Goal: Complete application form: Complete application form

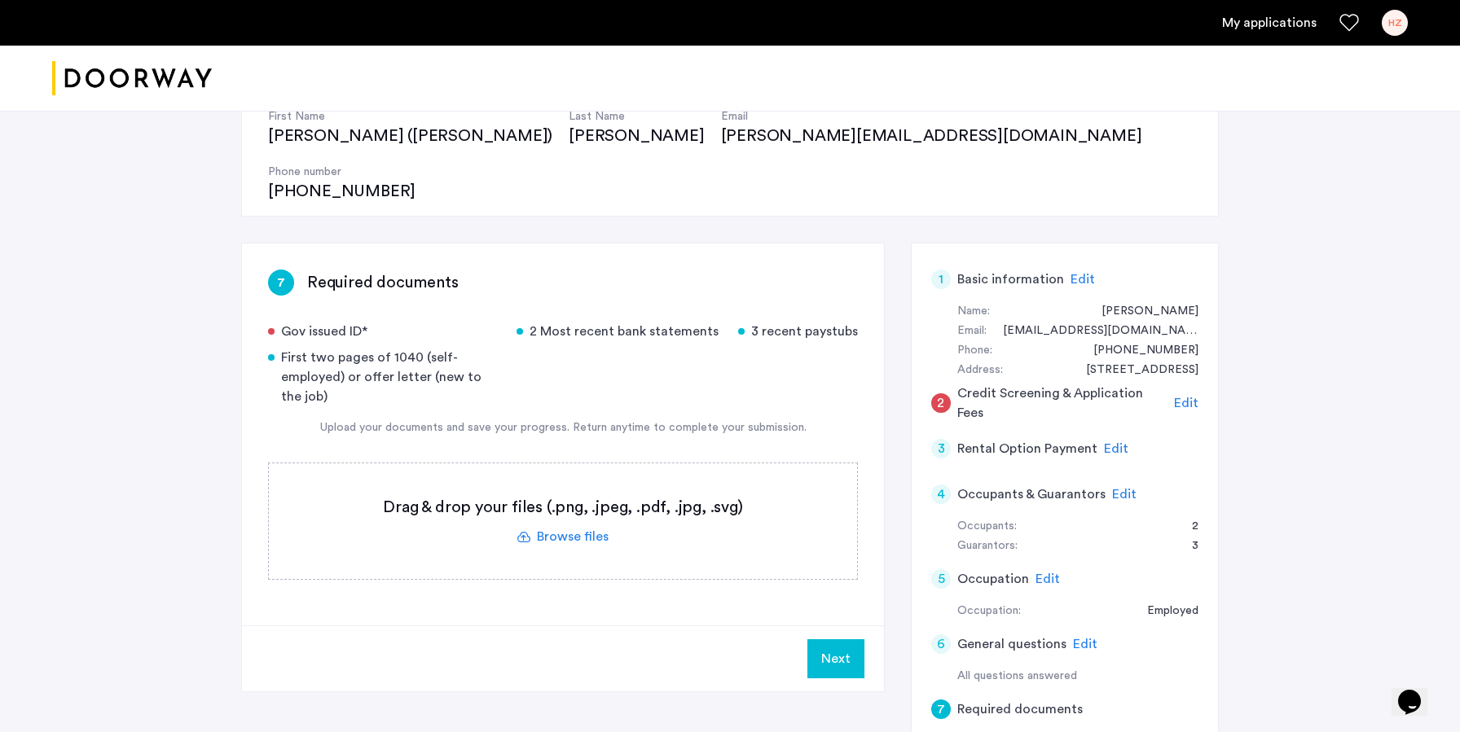
scroll to position [277, 0]
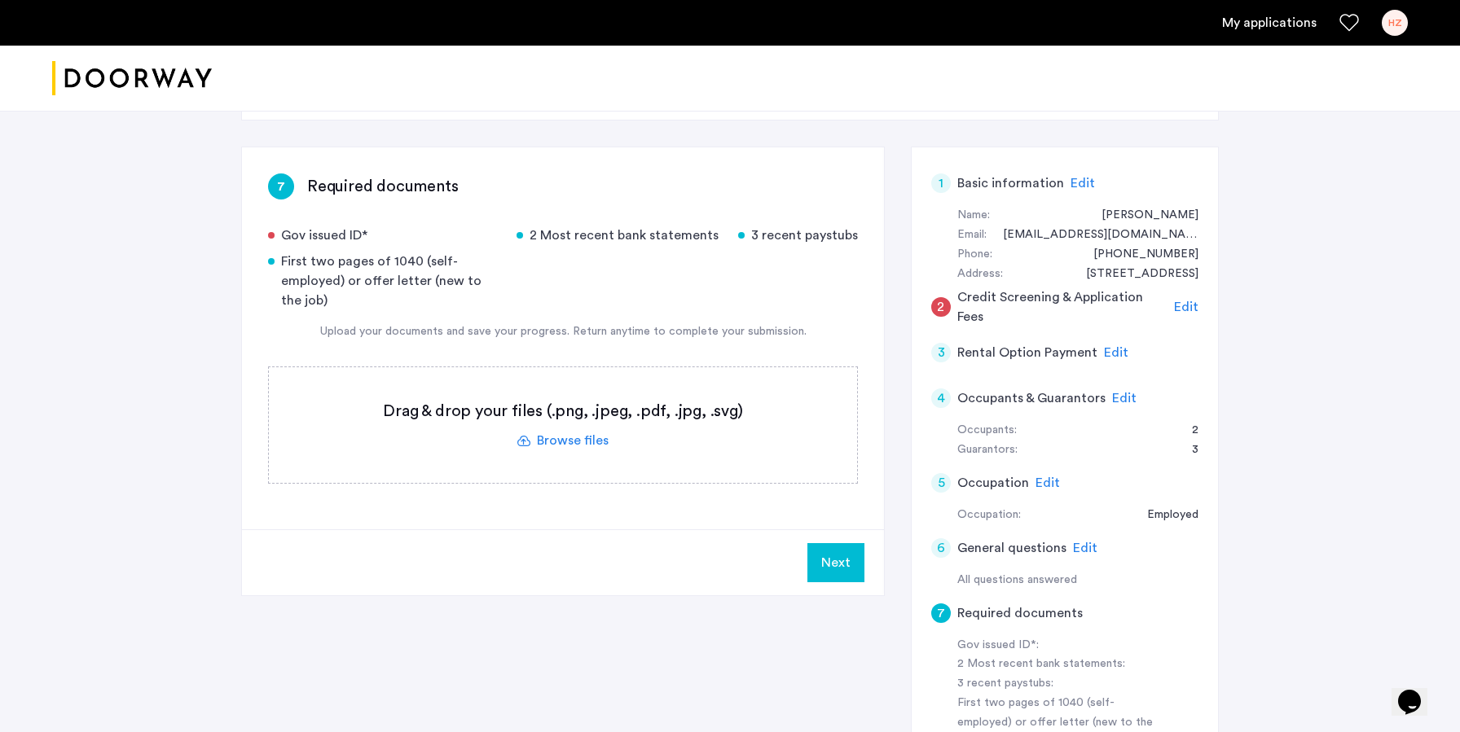
click at [569, 384] on label at bounding box center [563, 425] width 588 height 116
click at [0, 0] on input "file" at bounding box center [0, 0] width 0 height 0
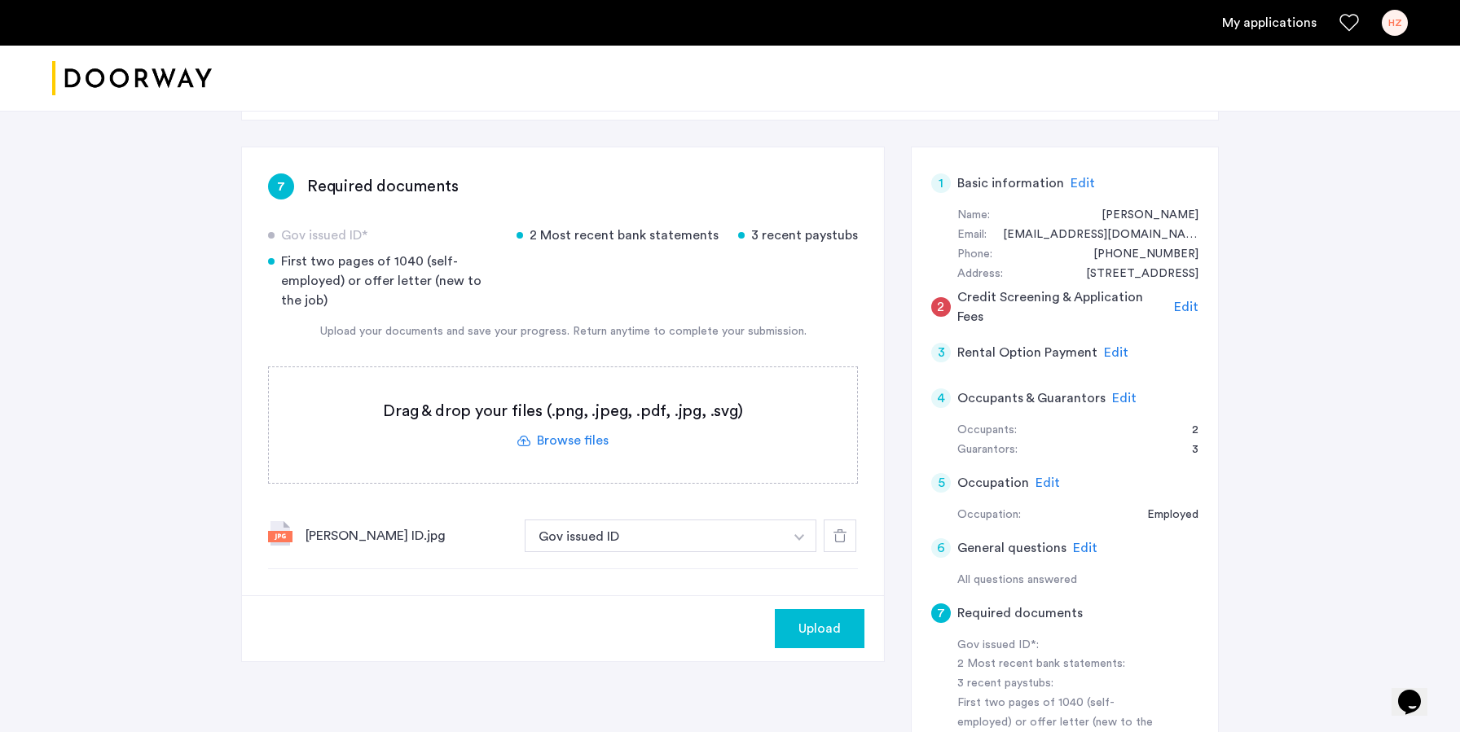
click at [814, 619] on span "Upload" at bounding box center [819, 629] width 42 height 20
click at [553, 376] on label at bounding box center [563, 425] width 588 height 116
click at [0, 0] on input "file" at bounding box center [0, 0] width 0 height 0
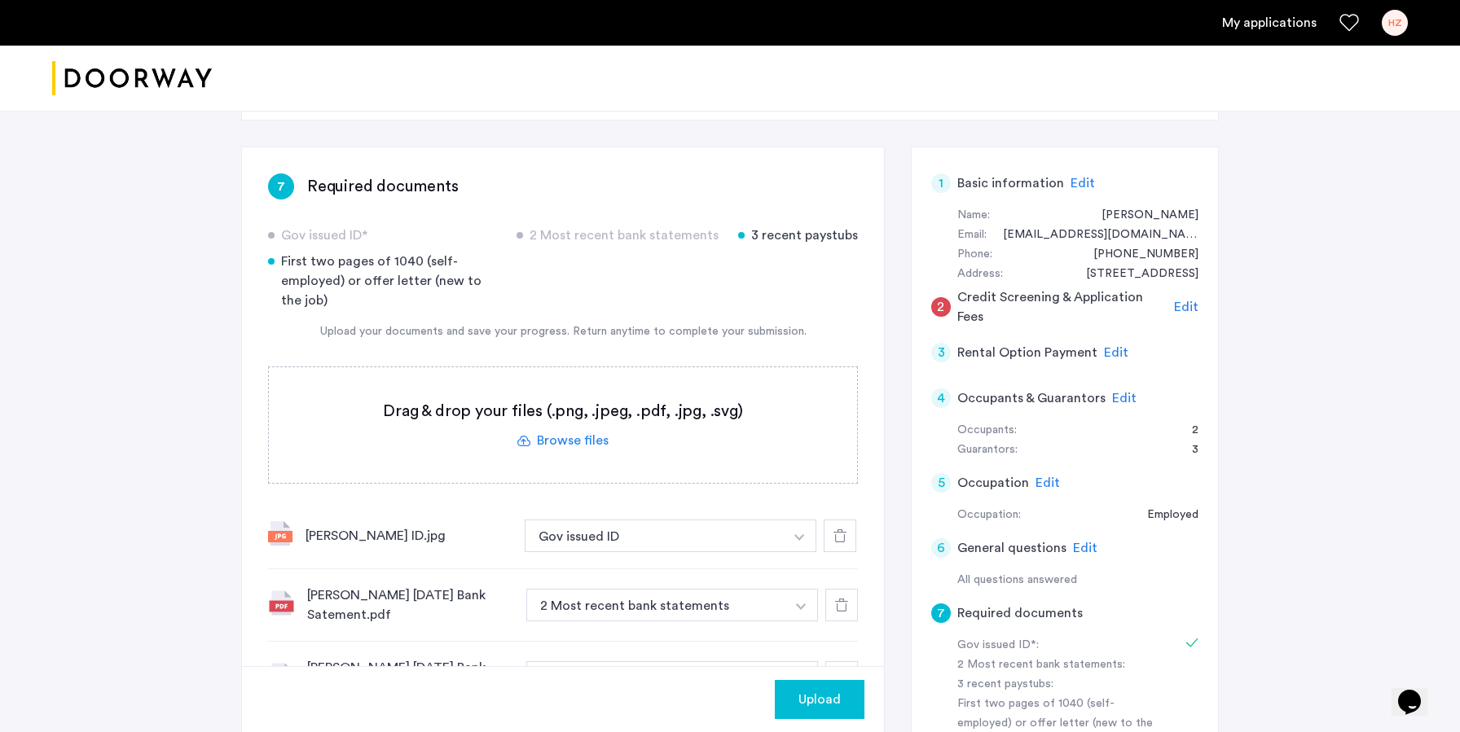
click at [564, 388] on label at bounding box center [563, 425] width 588 height 116
click at [0, 0] on input "file" at bounding box center [0, 0] width 0 height 0
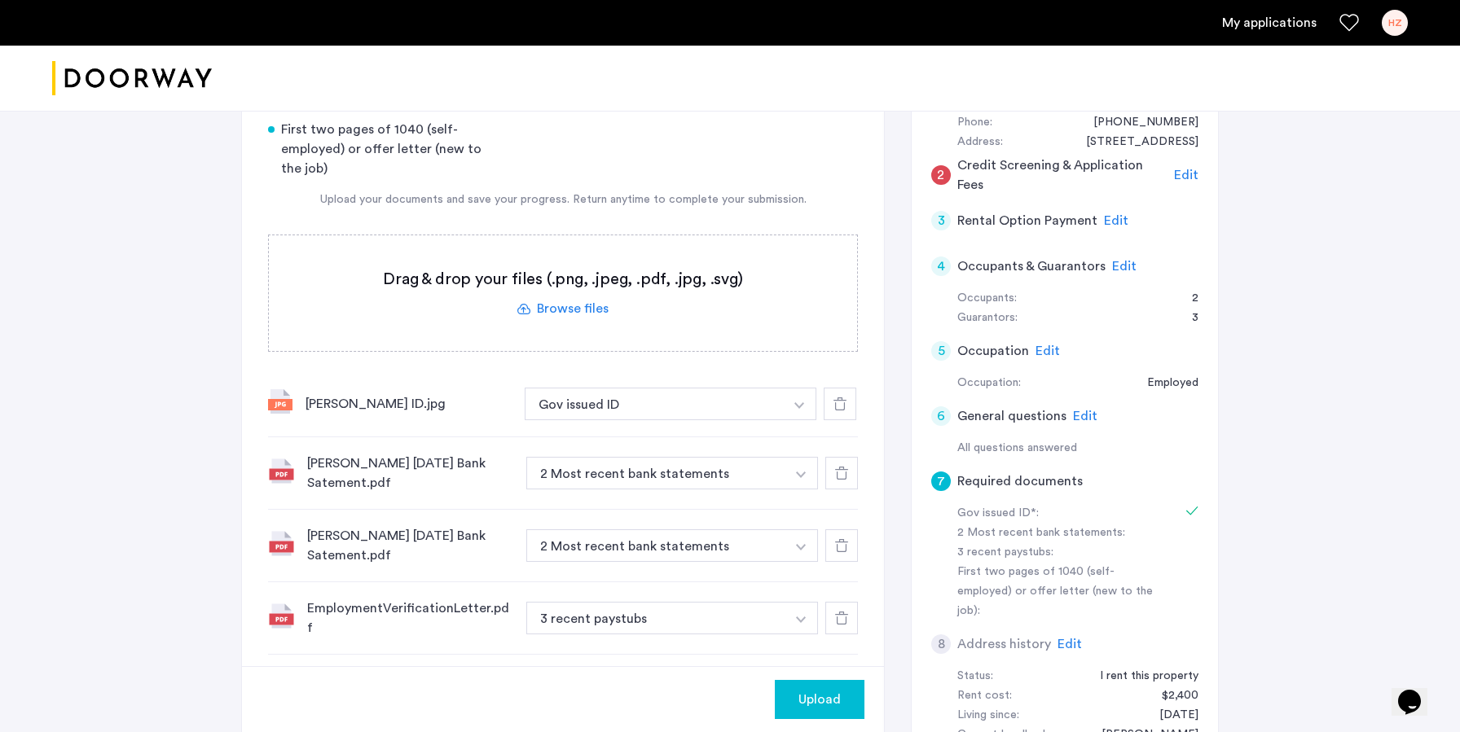
scroll to position [416, 0]
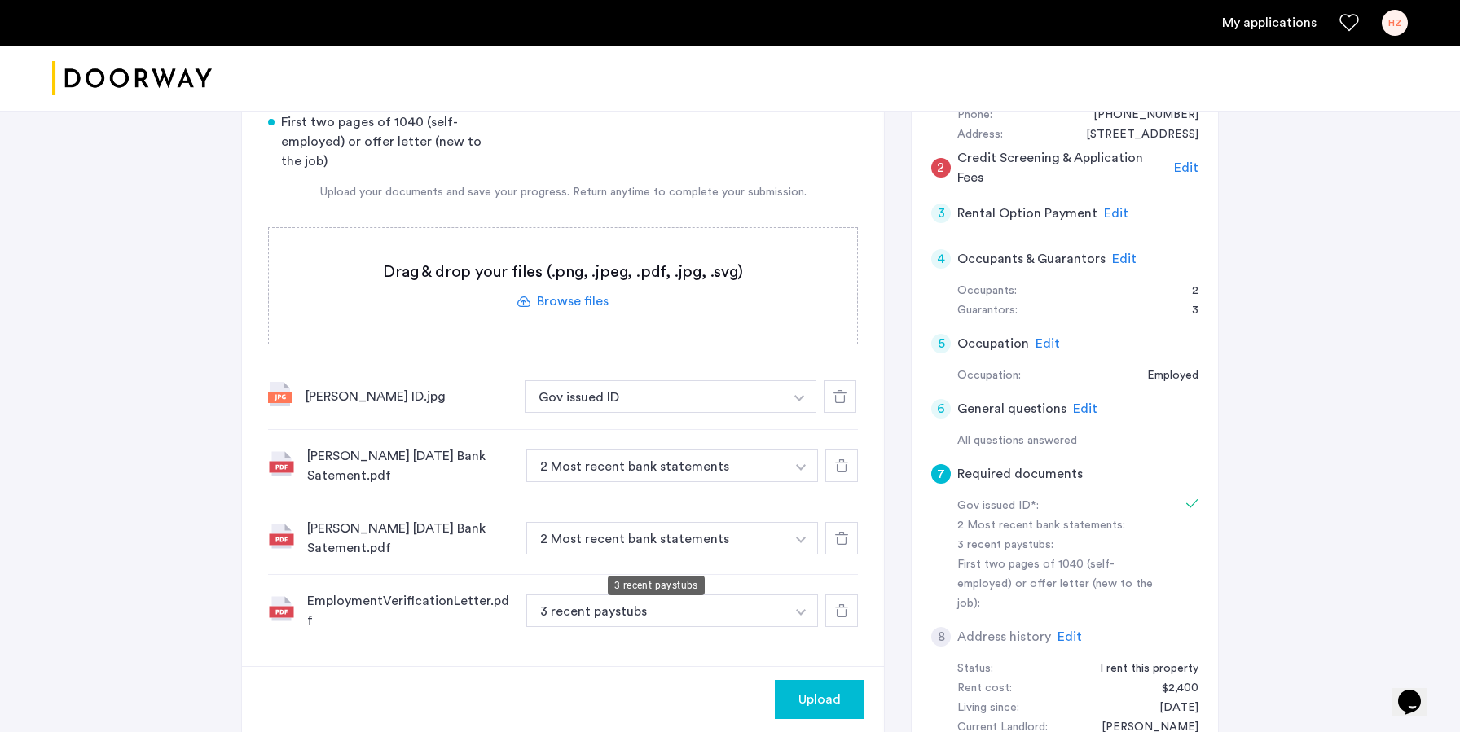
click at [584, 595] on button "3 recent paystubs" at bounding box center [655, 611] width 259 height 33
click at [802, 402] on img "button" at bounding box center [799, 398] width 10 height 7
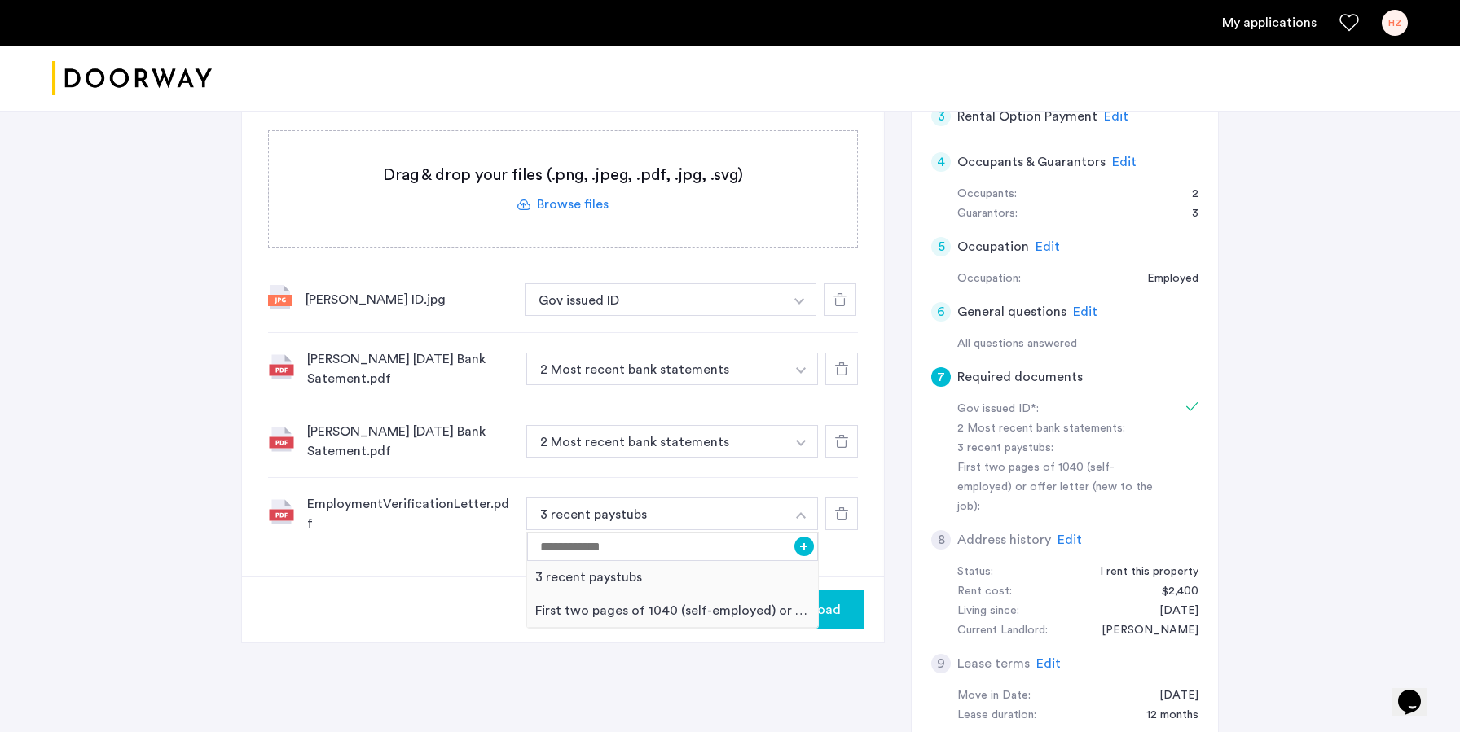
scroll to position [536, 0]
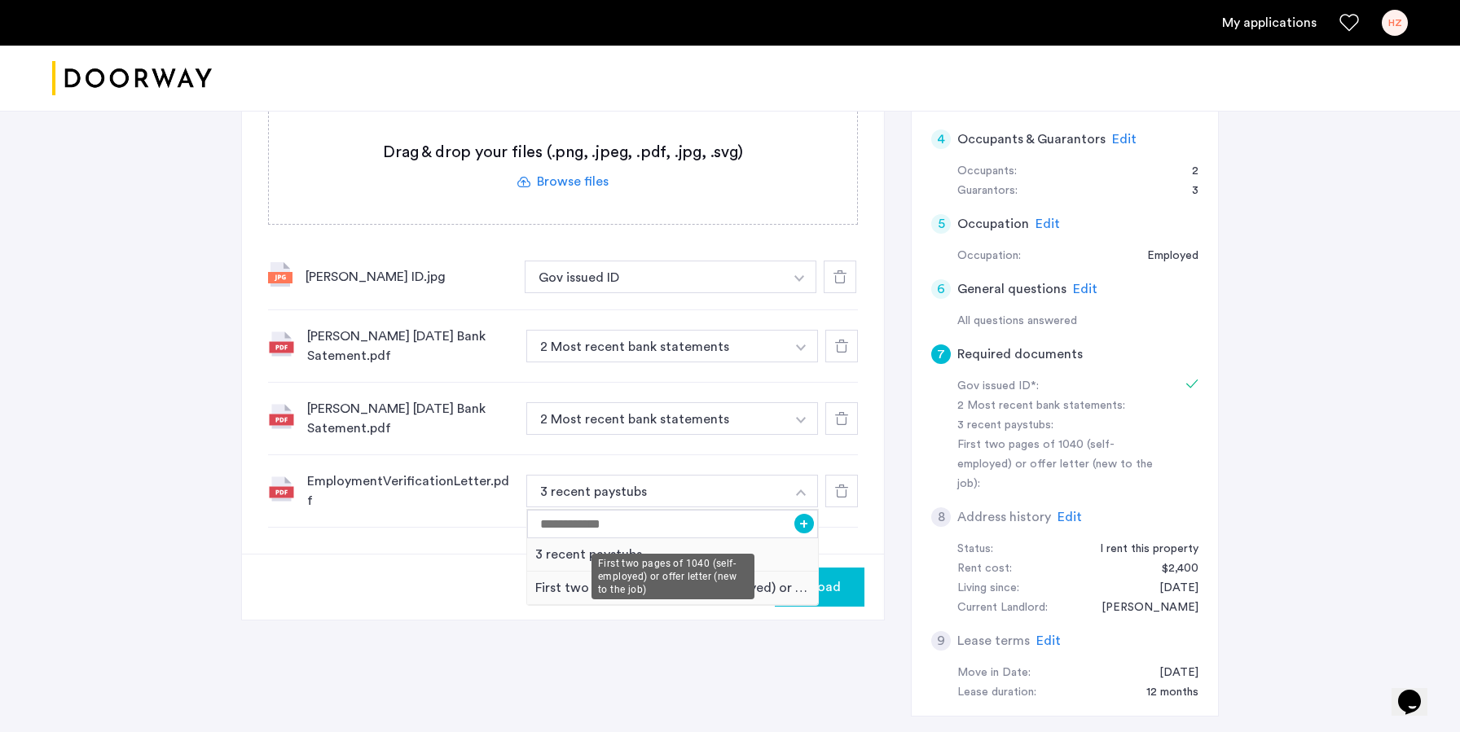
click at [758, 572] on div "First two pages of 1040 (self-employed) or offer letter (new to the job)" at bounding box center [672, 588] width 291 height 33
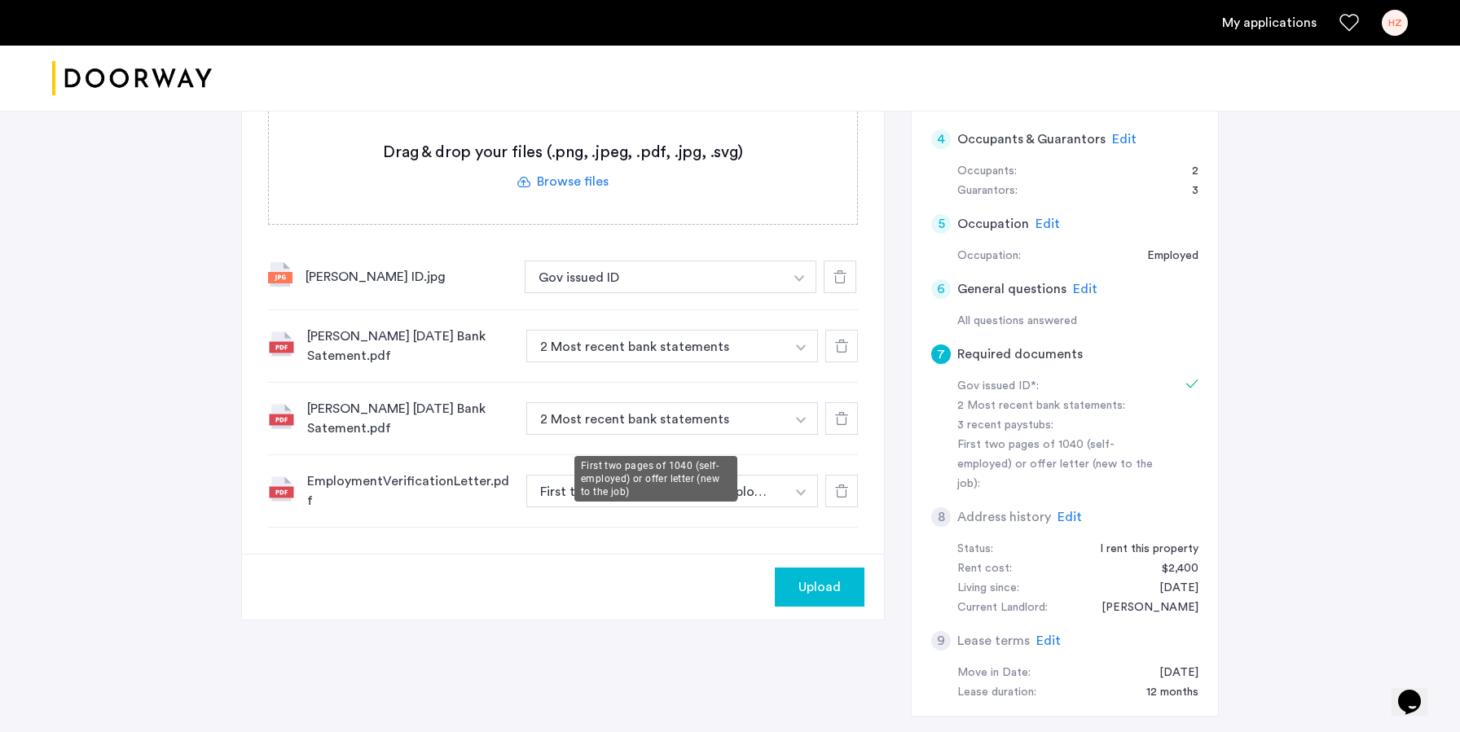
click at [683, 475] on button "First two pages of 1040 (self-employed) or offer letter (new to the job)" at bounding box center [655, 491] width 259 height 33
click at [793, 293] on button "button" at bounding box center [799, 277] width 33 height 33
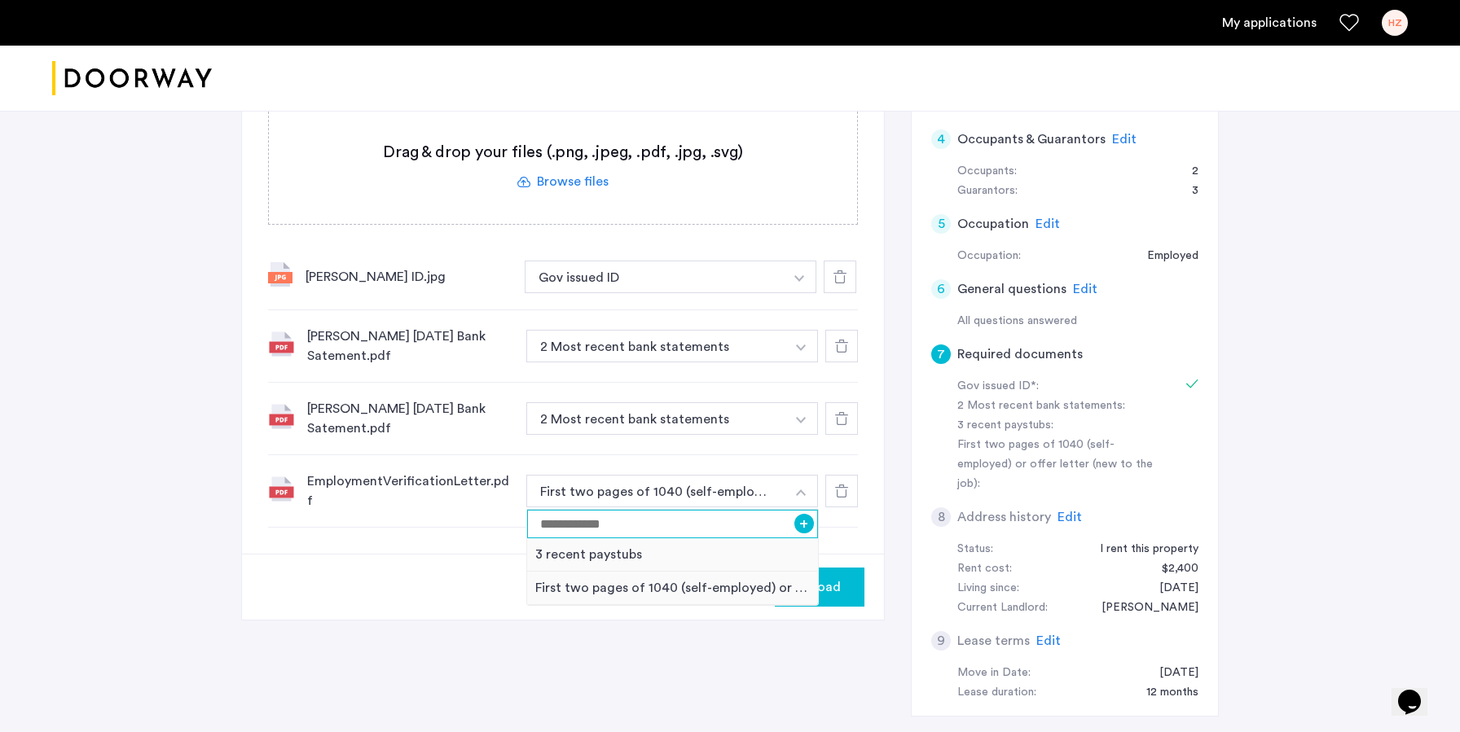
click at [718, 510] on input at bounding box center [672, 524] width 291 height 29
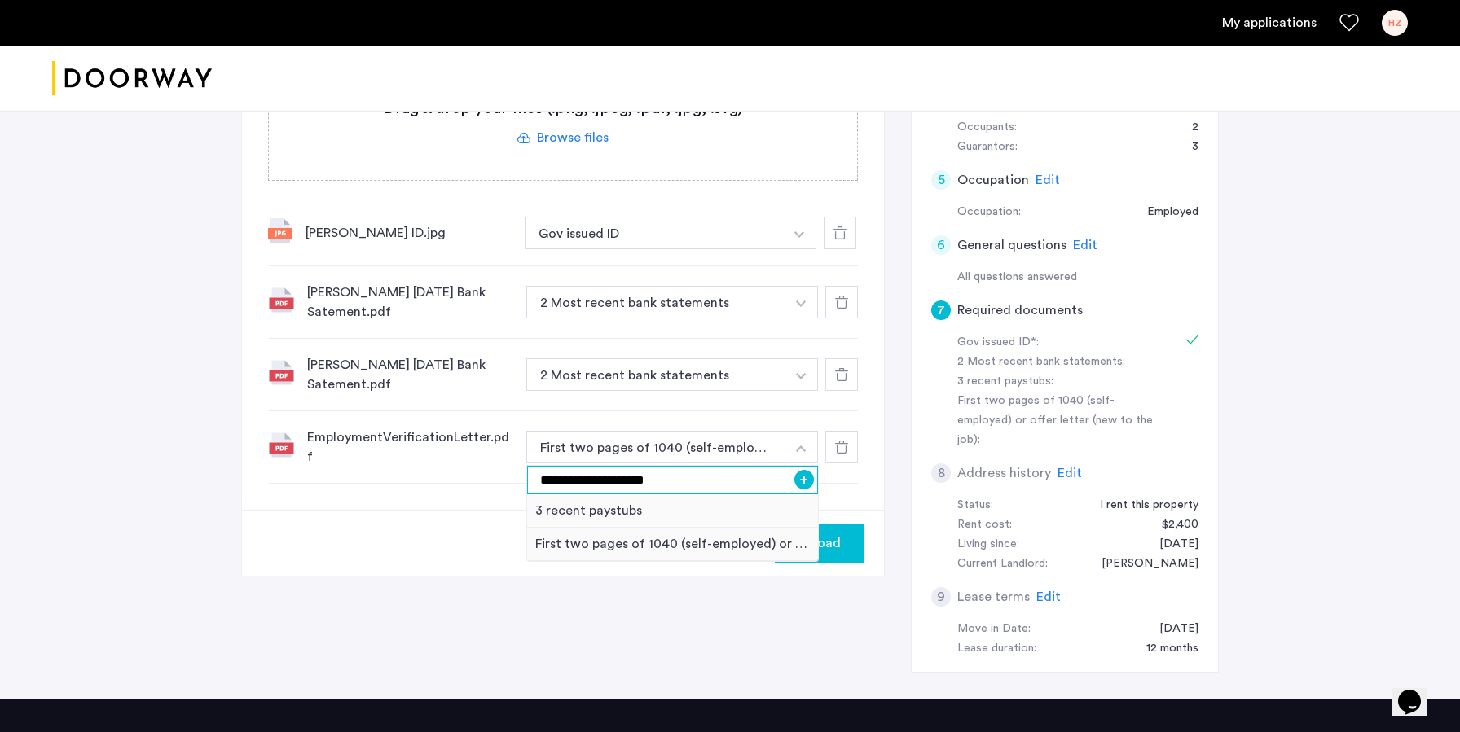
scroll to position [606, 0]
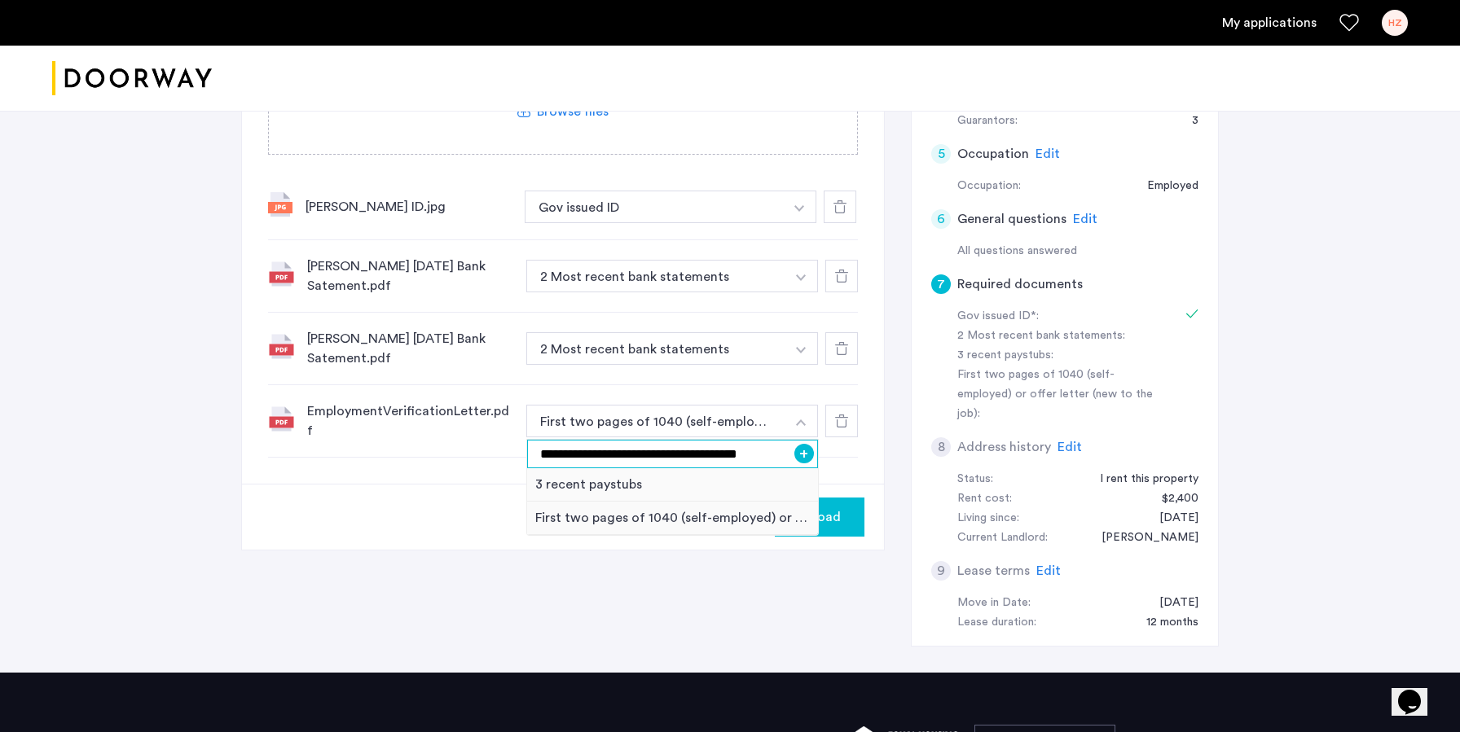
type input "**********"
click at [854, 498] on button "Upload" at bounding box center [820, 517] width 90 height 39
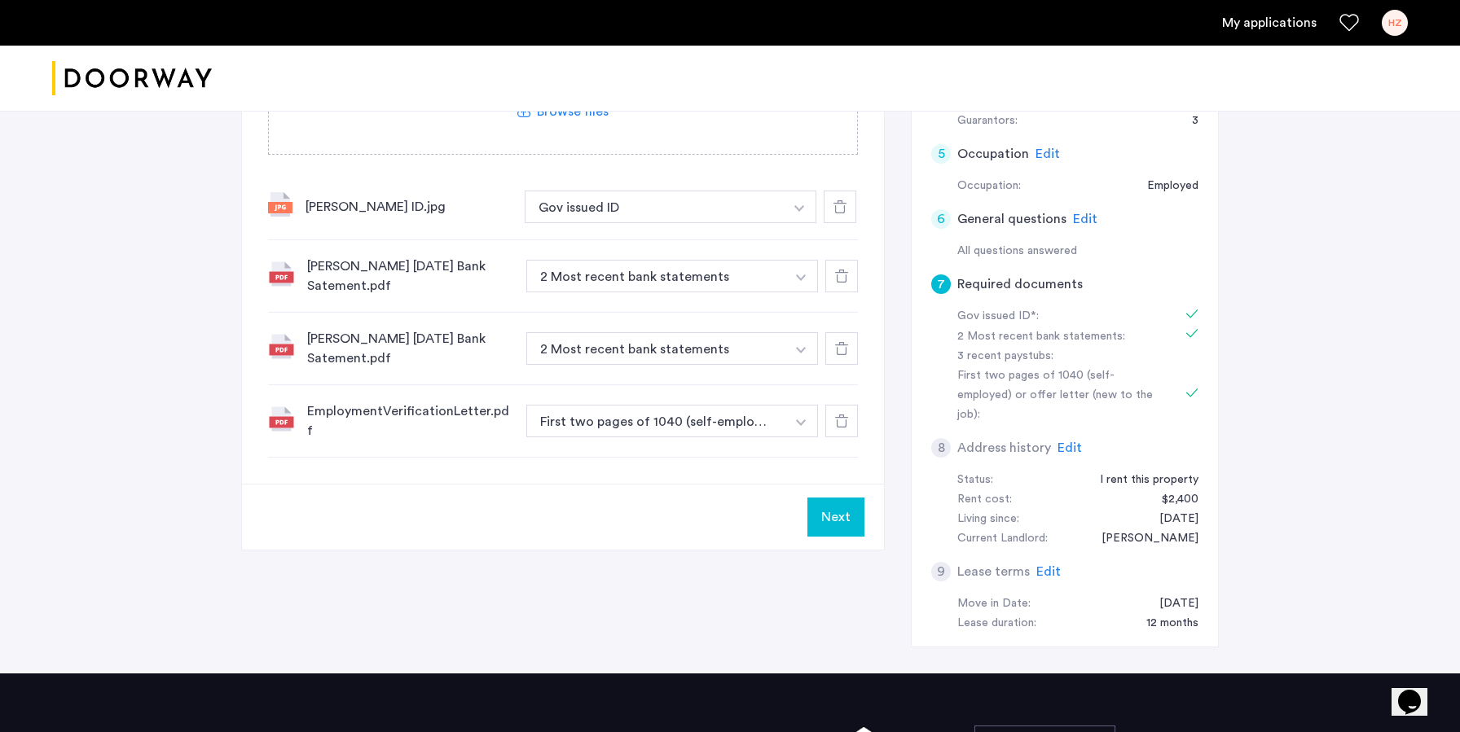
click at [781, 551] on div "7 Required documents Gov issued ID* 2 Most recent bank statements 3 recent pays…" at bounding box center [730, 246] width 978 height 856
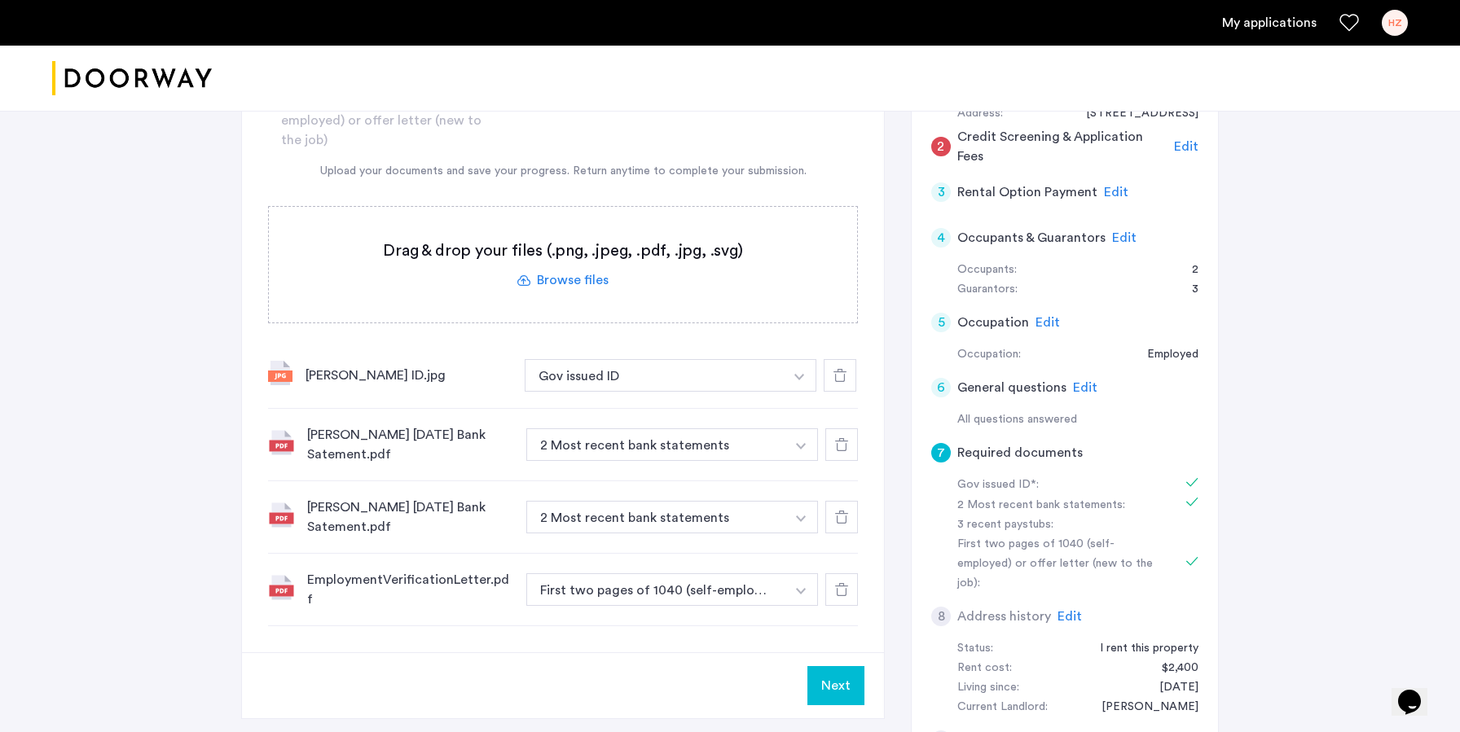
scroll to position [432, 0]
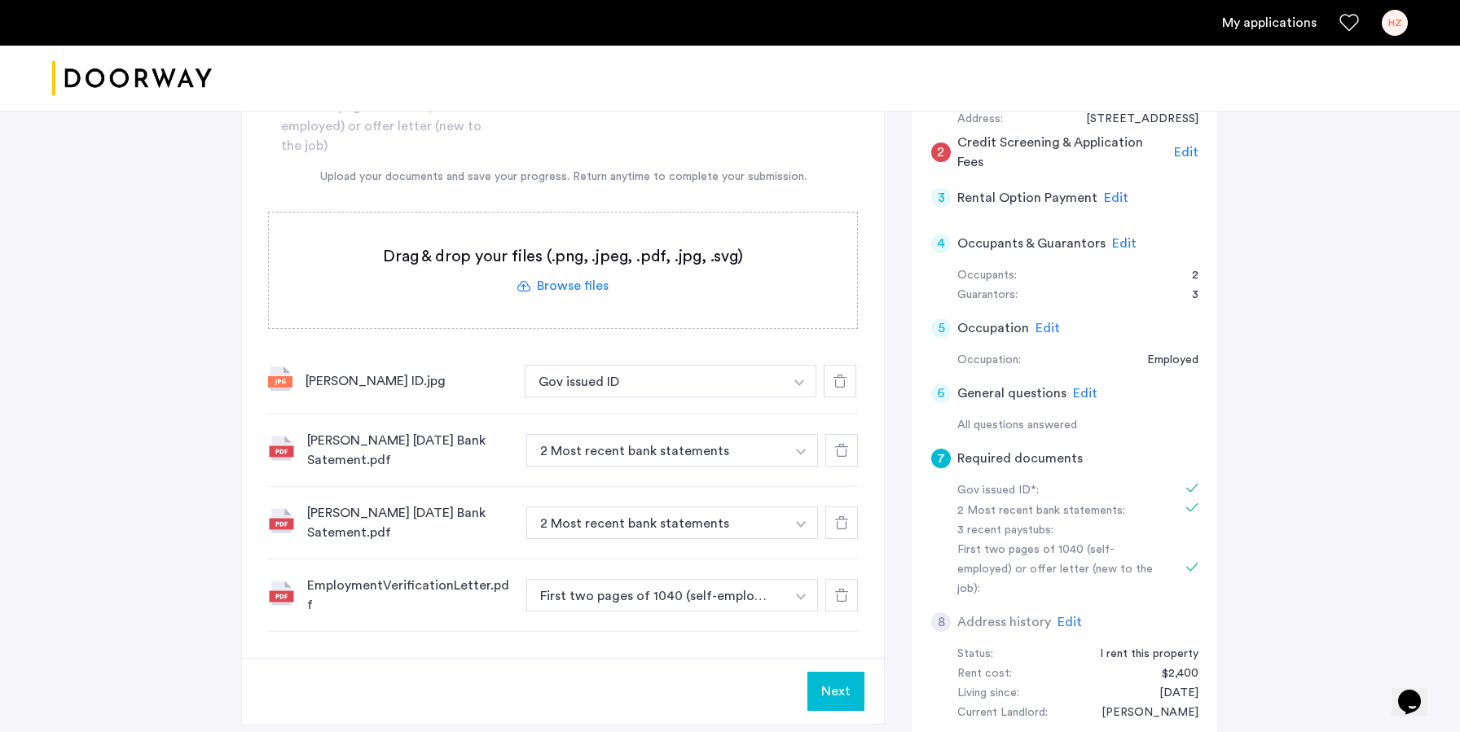
click at [564, 231] on label at bounding box center [563, 271] width 588 height 116
click at [0, 0] on input "file" at bounding box center [0, 0] width 0 height 0
click at [572, 231] on label at bounding box center [563, 271] width 588 height 116
click at [0, 0] on input "file" at bounding box center [0, 0] width 0 height 0
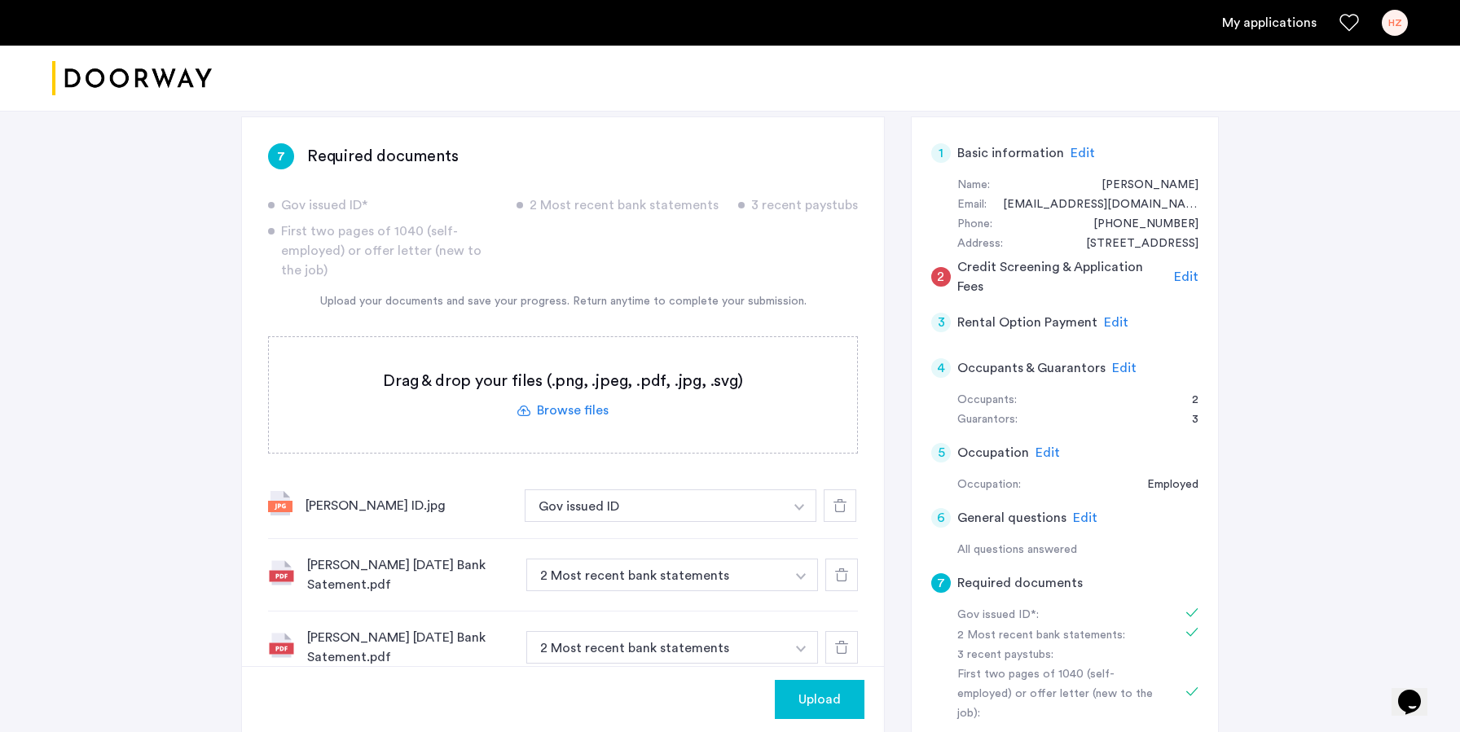
scroll to position [292, 0]
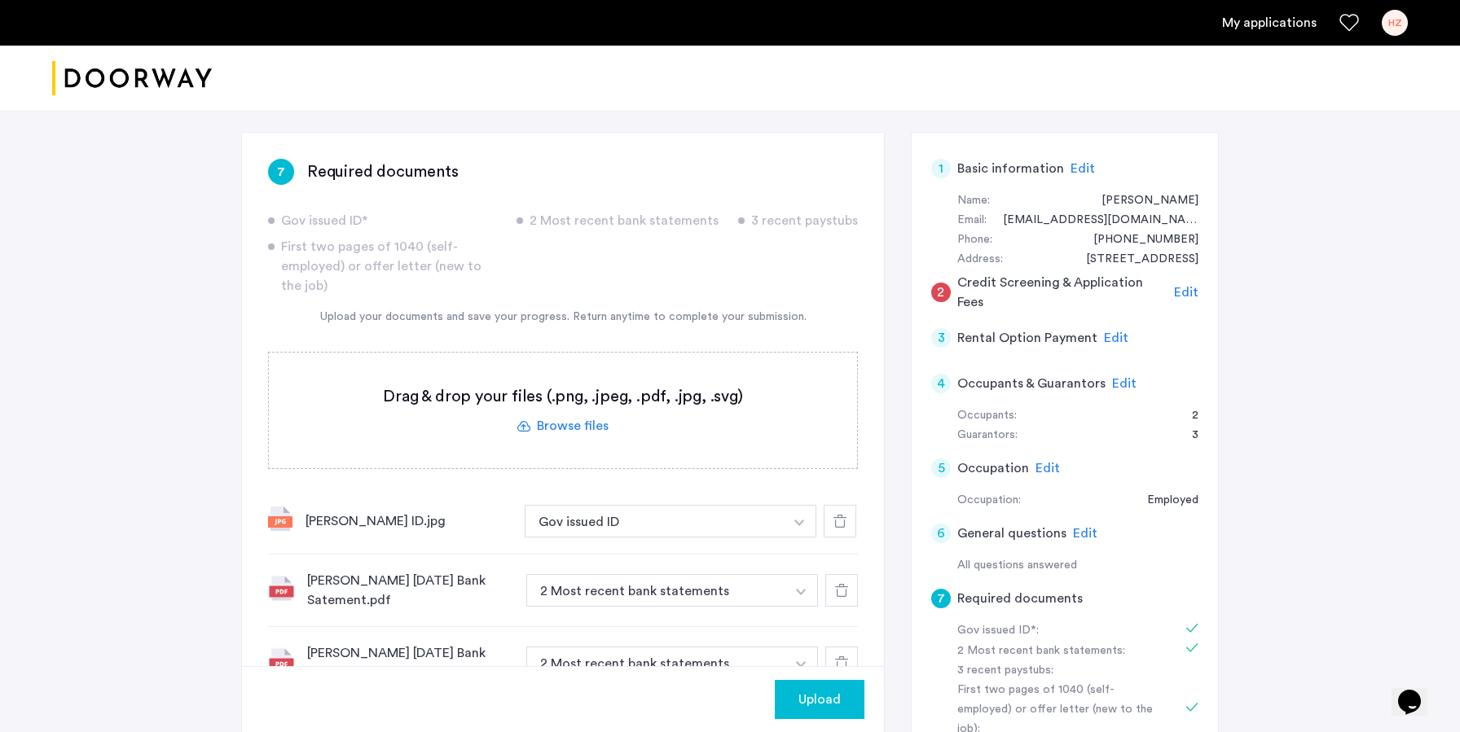
click at [1184, 286] on span "Edit" at bounding box center [1186, 292] width 24 height 13
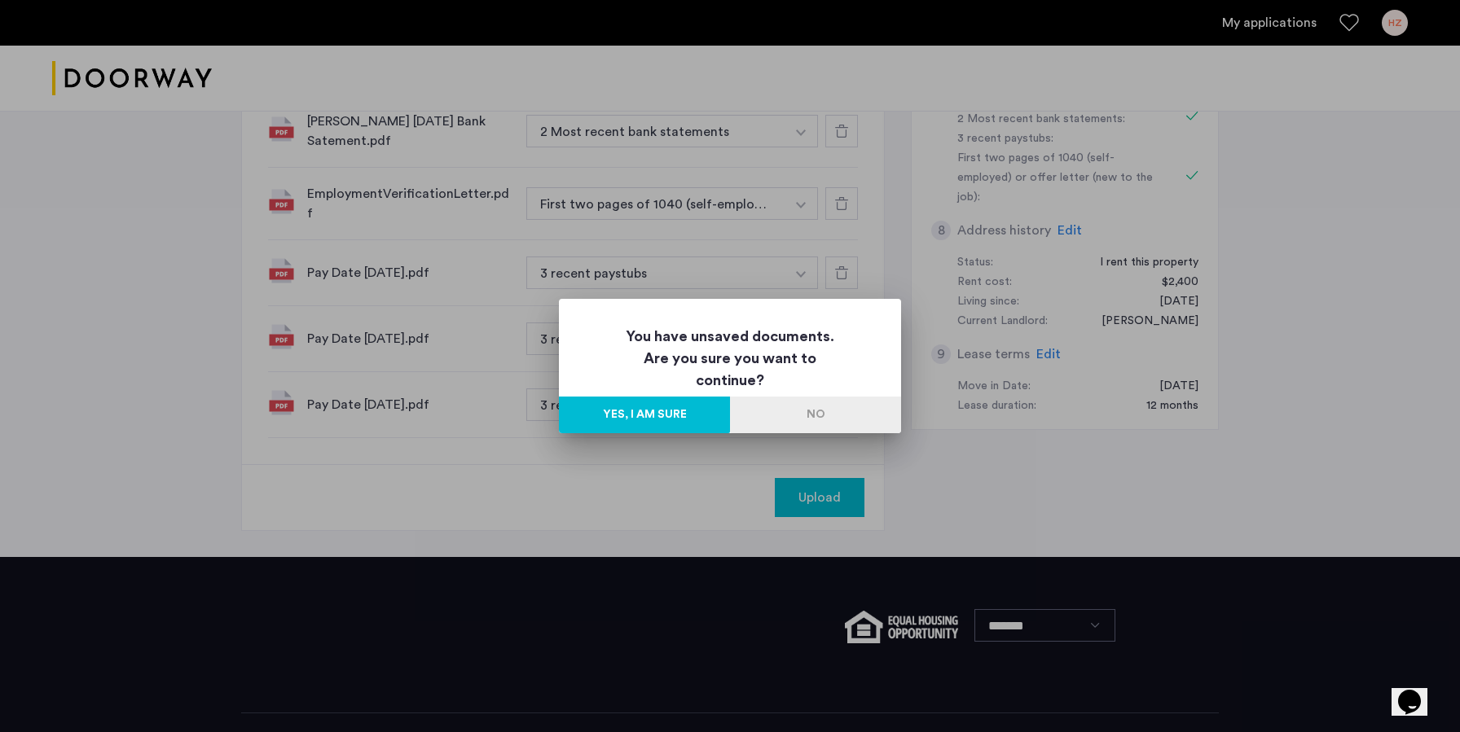
click at [942, 428] on div at bounding box center [730, 366] width 1460 height 732
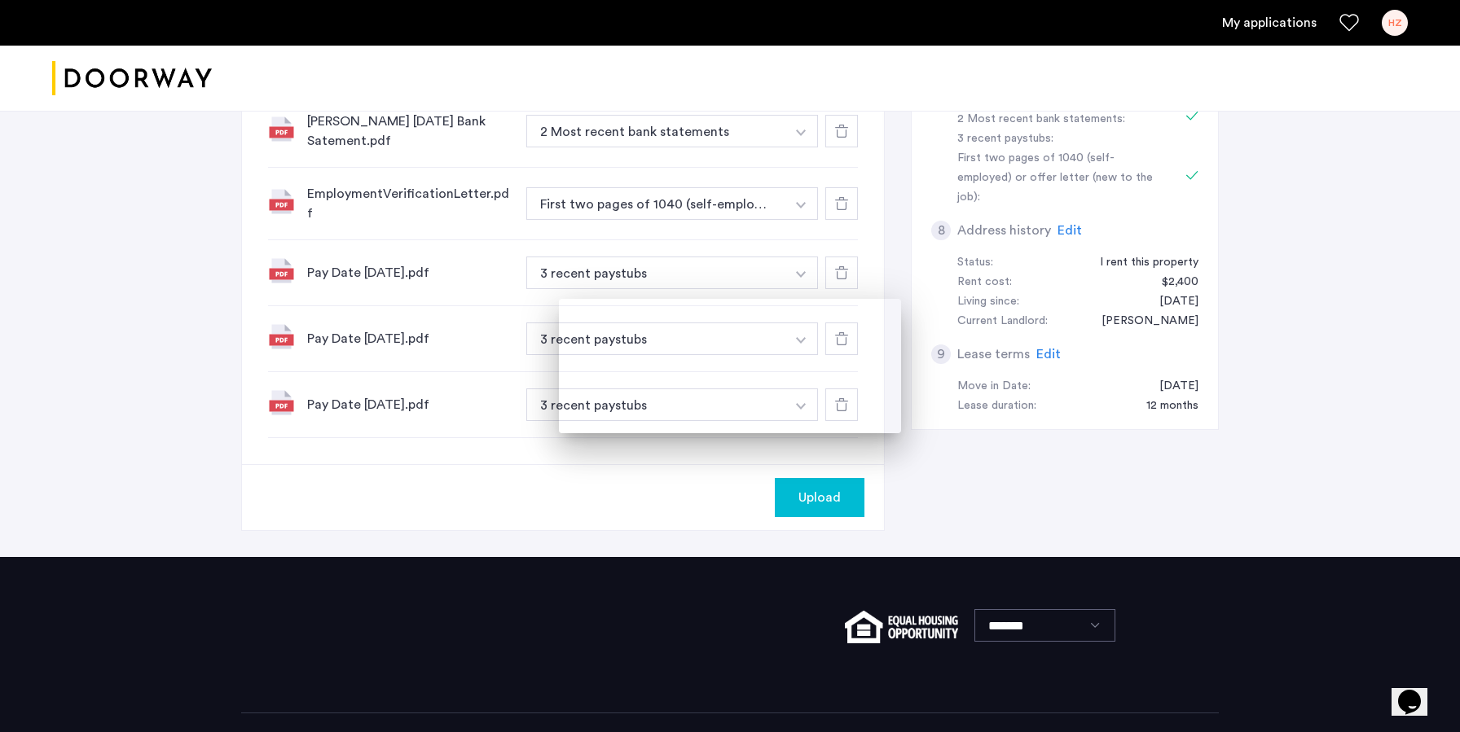
scroll to position [824, 0]
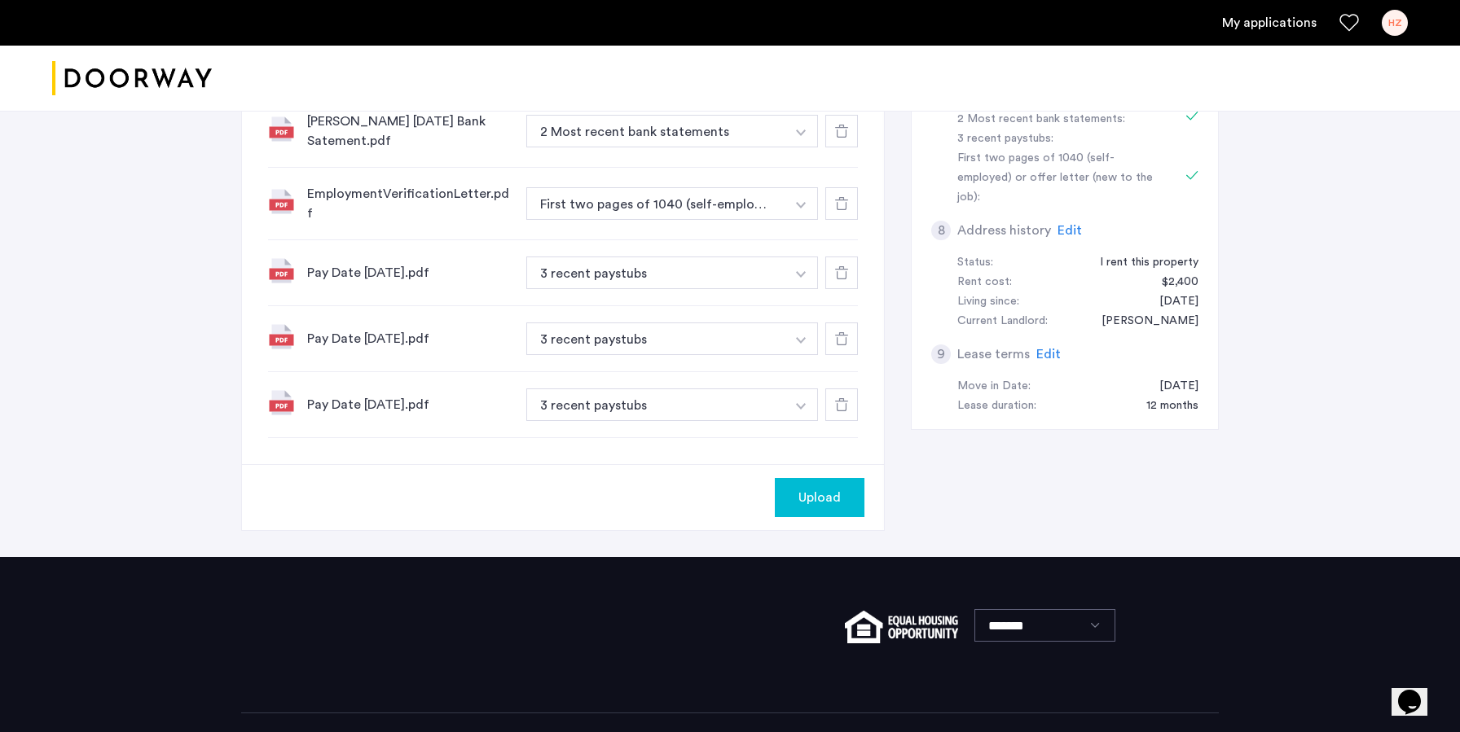
click at [819, 488] on span "Upload" at bounding box center [819, 498] width 42 height 20
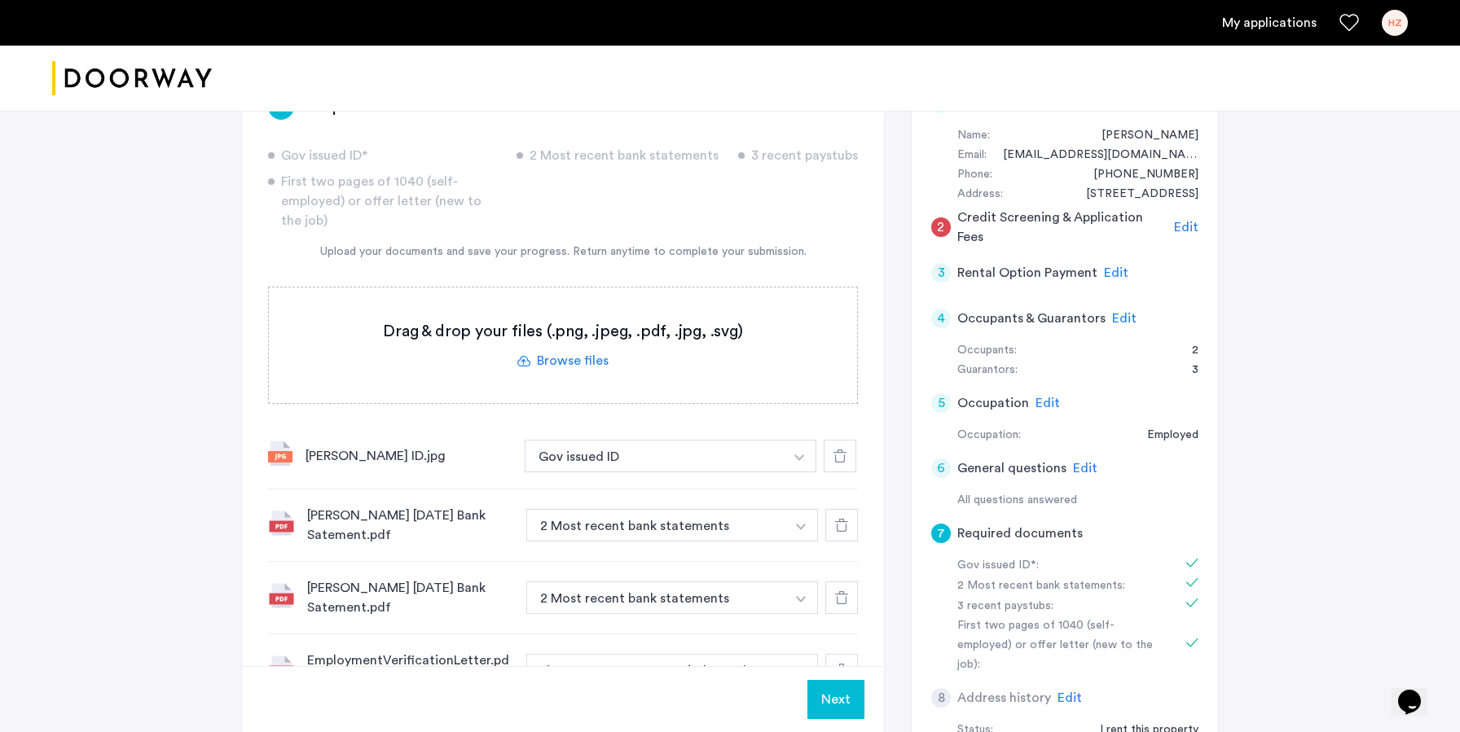
scroll to position [345, 0]
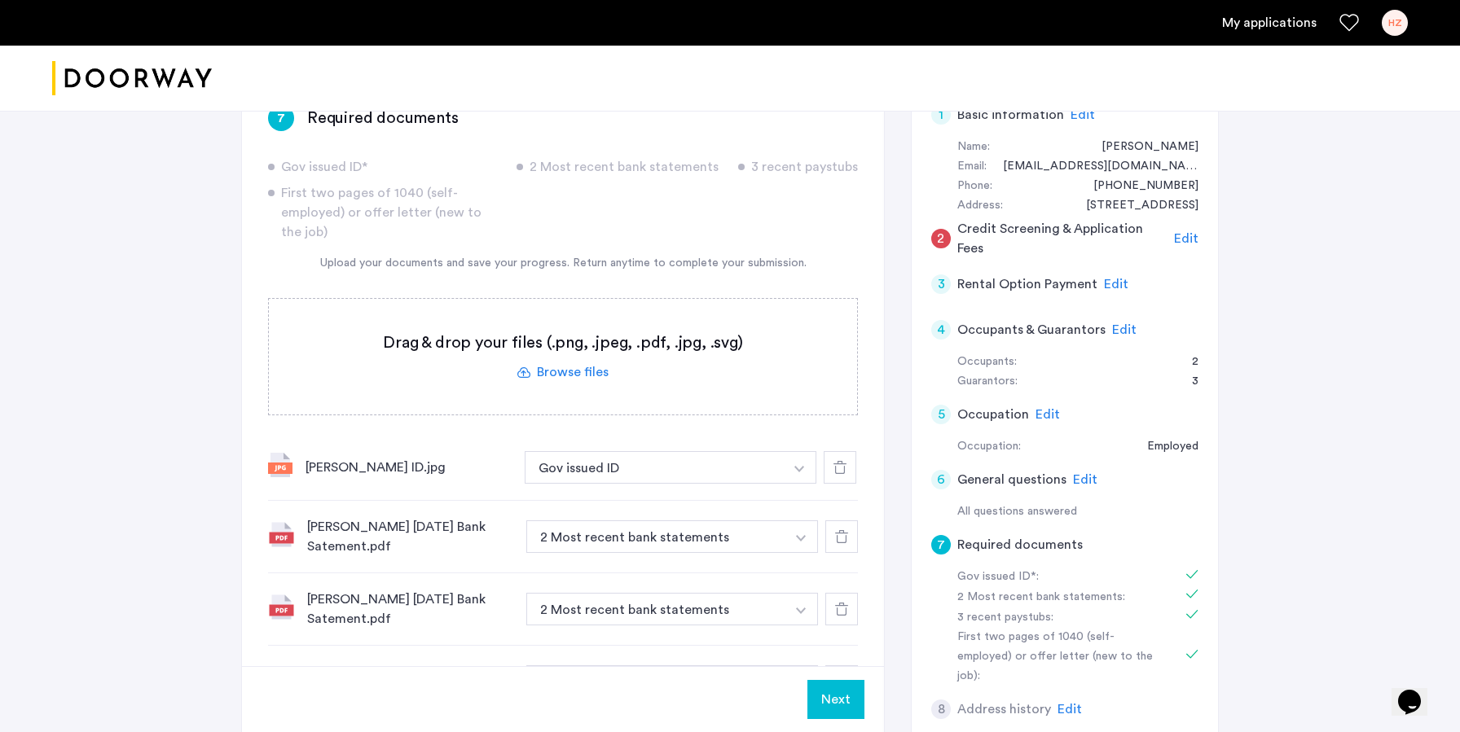
click at [1125, 323] on span "Edit" at bounding box center [1124, 329] width 24 height 13
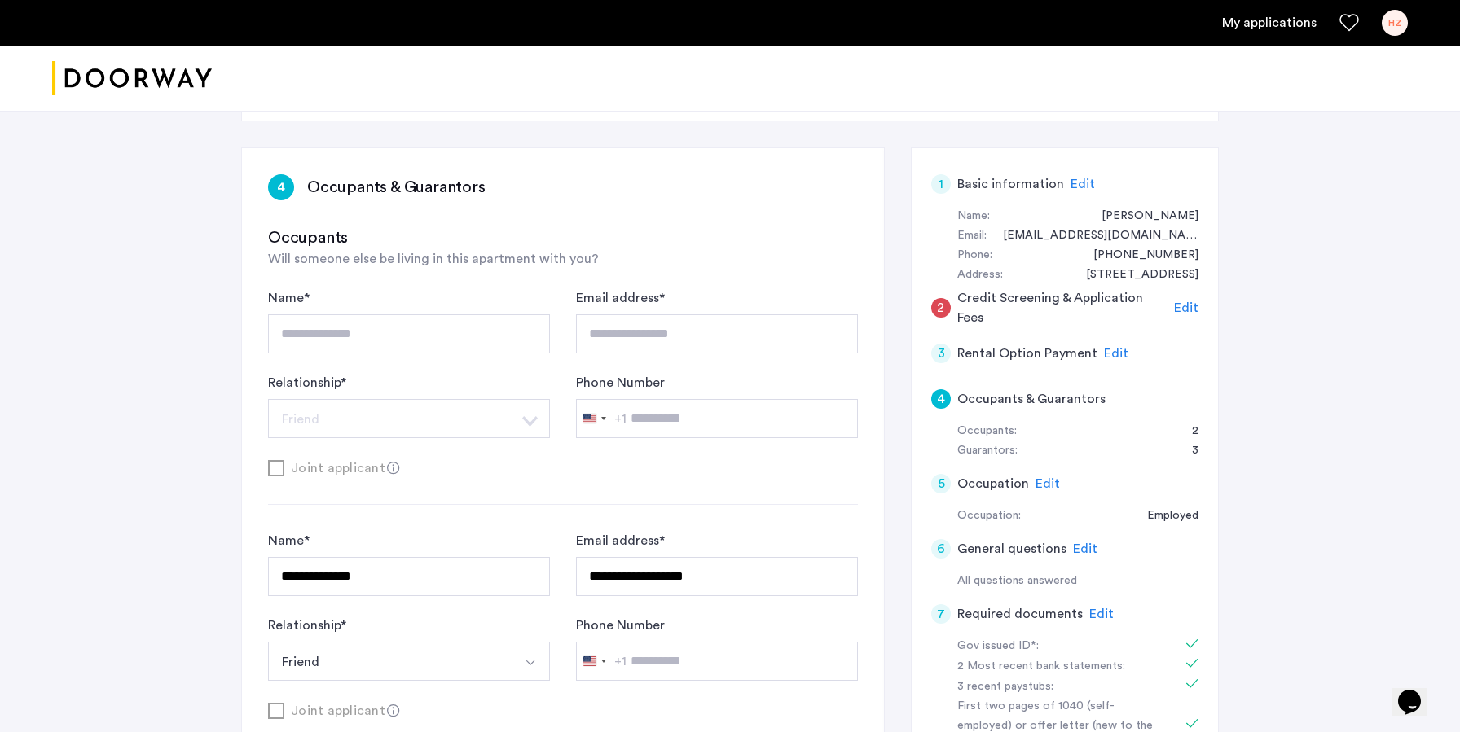
scroll to position [234, 0]
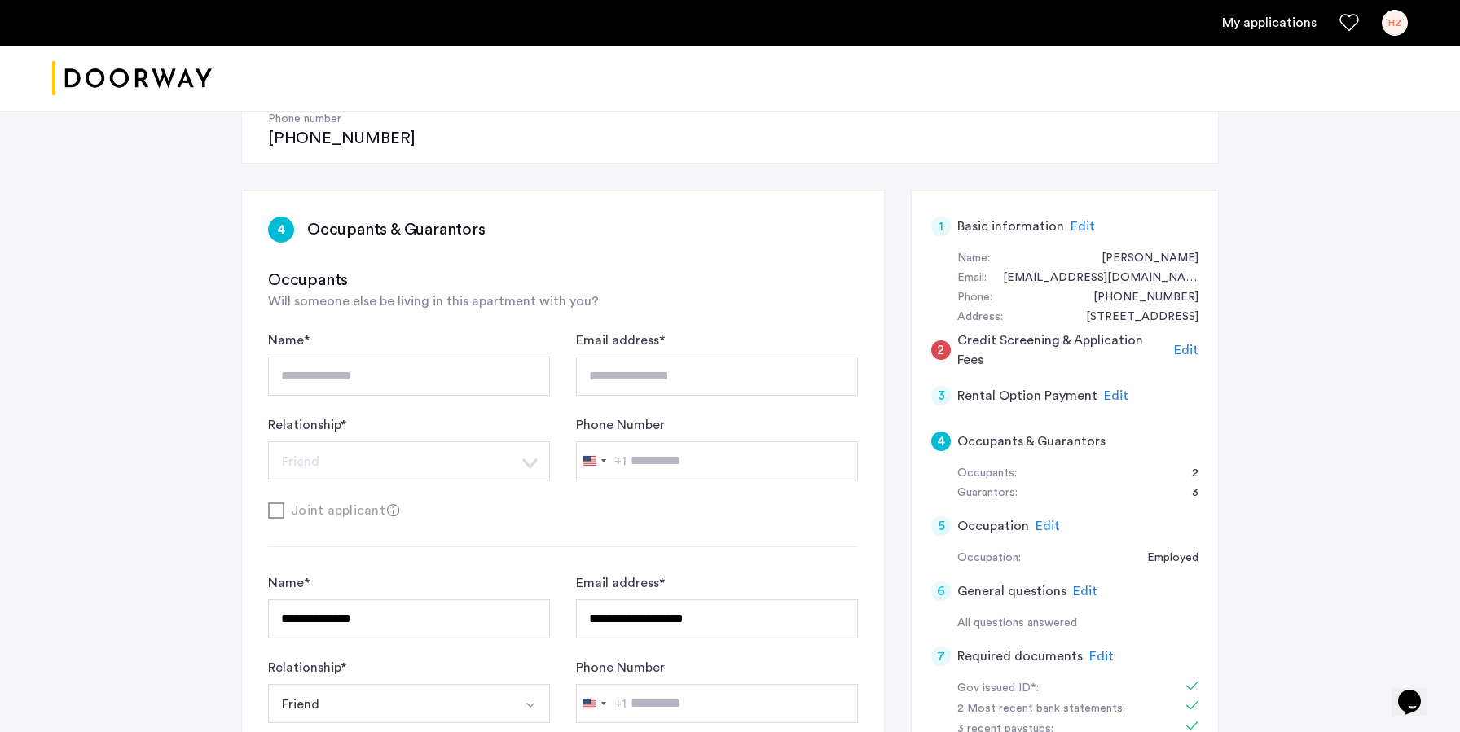
click at [1181, 344] on span "Edit" at bounding box center [1186, 350] width 24 height 13
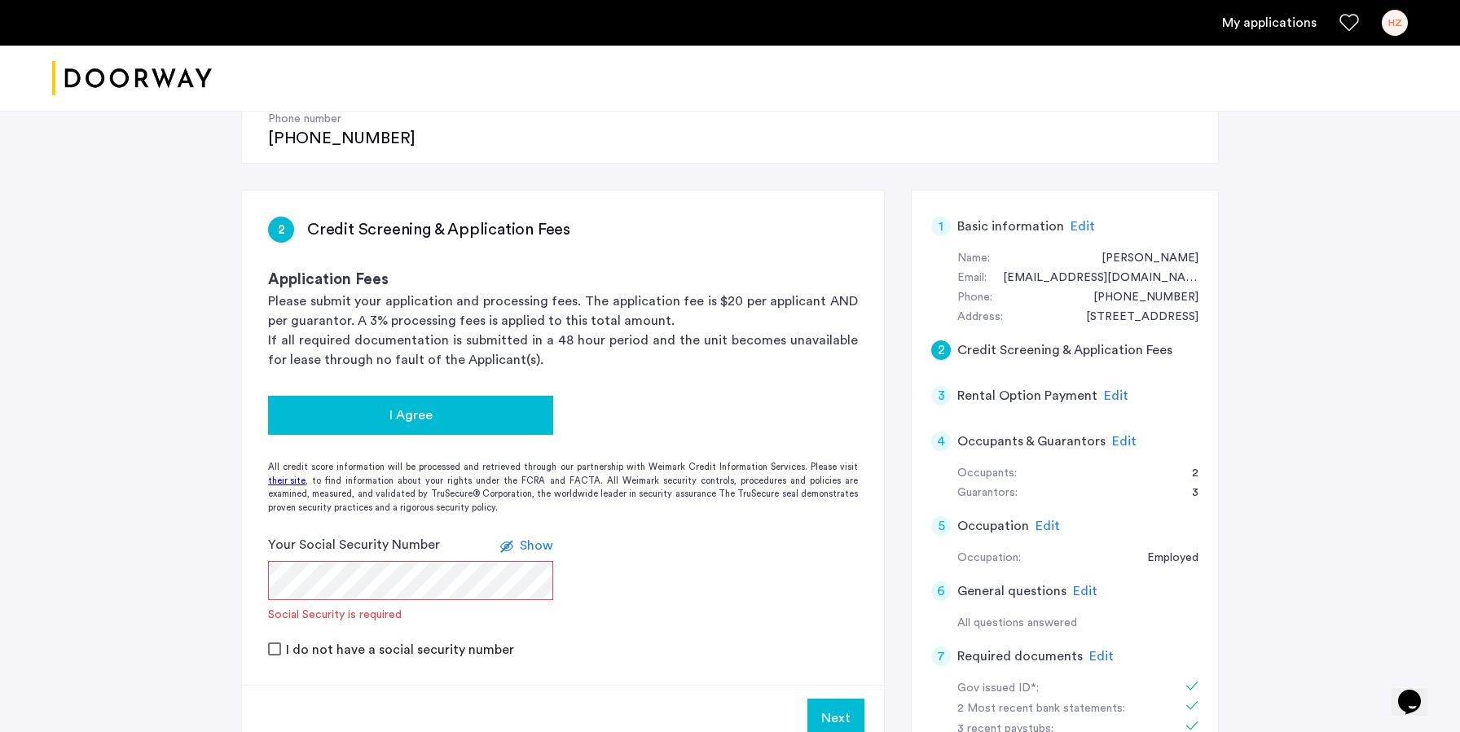
click at [472, 406] on div "I Agree" at bounding box center [410, 416] width 259 height 20
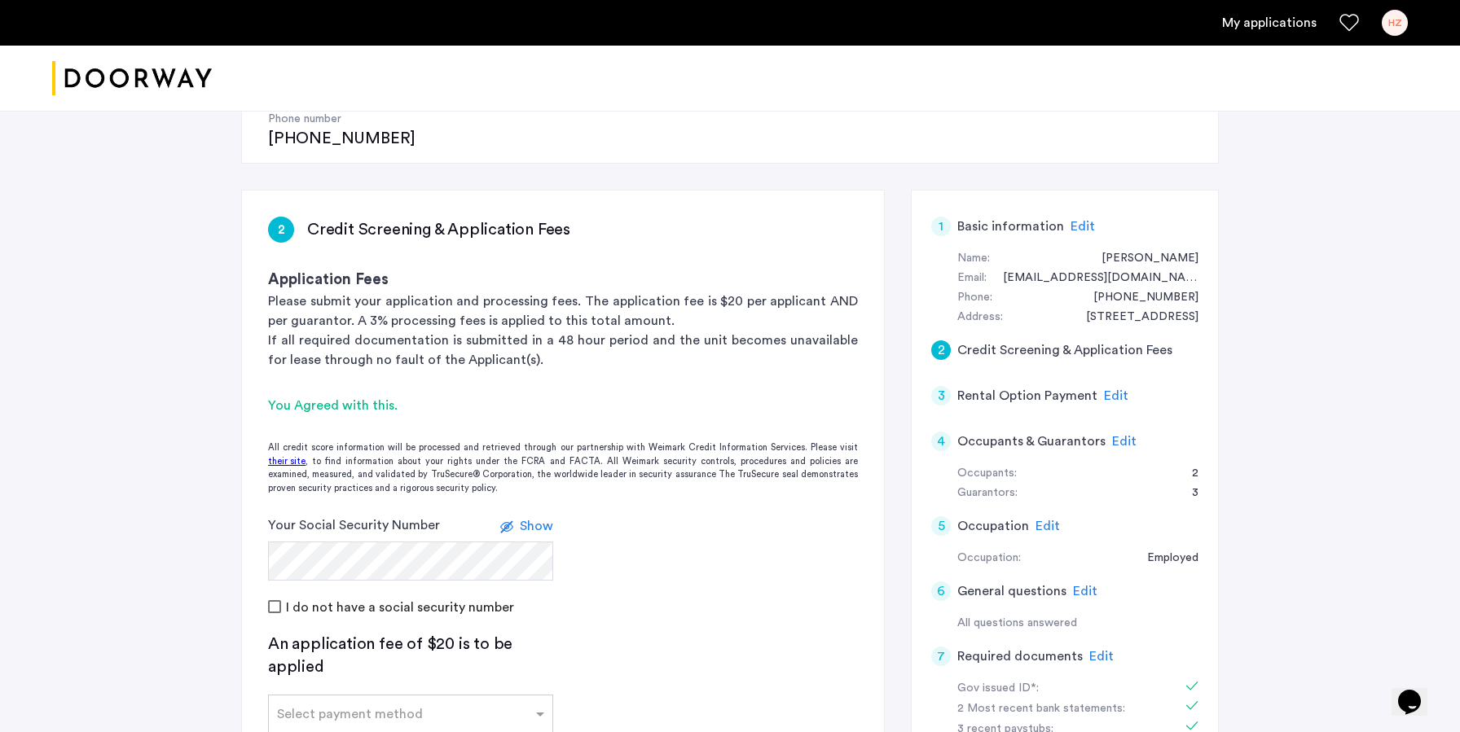
click at [752, 597] on div "I do not have a social security number" at bounding box center [563, 607] width 590 height 20
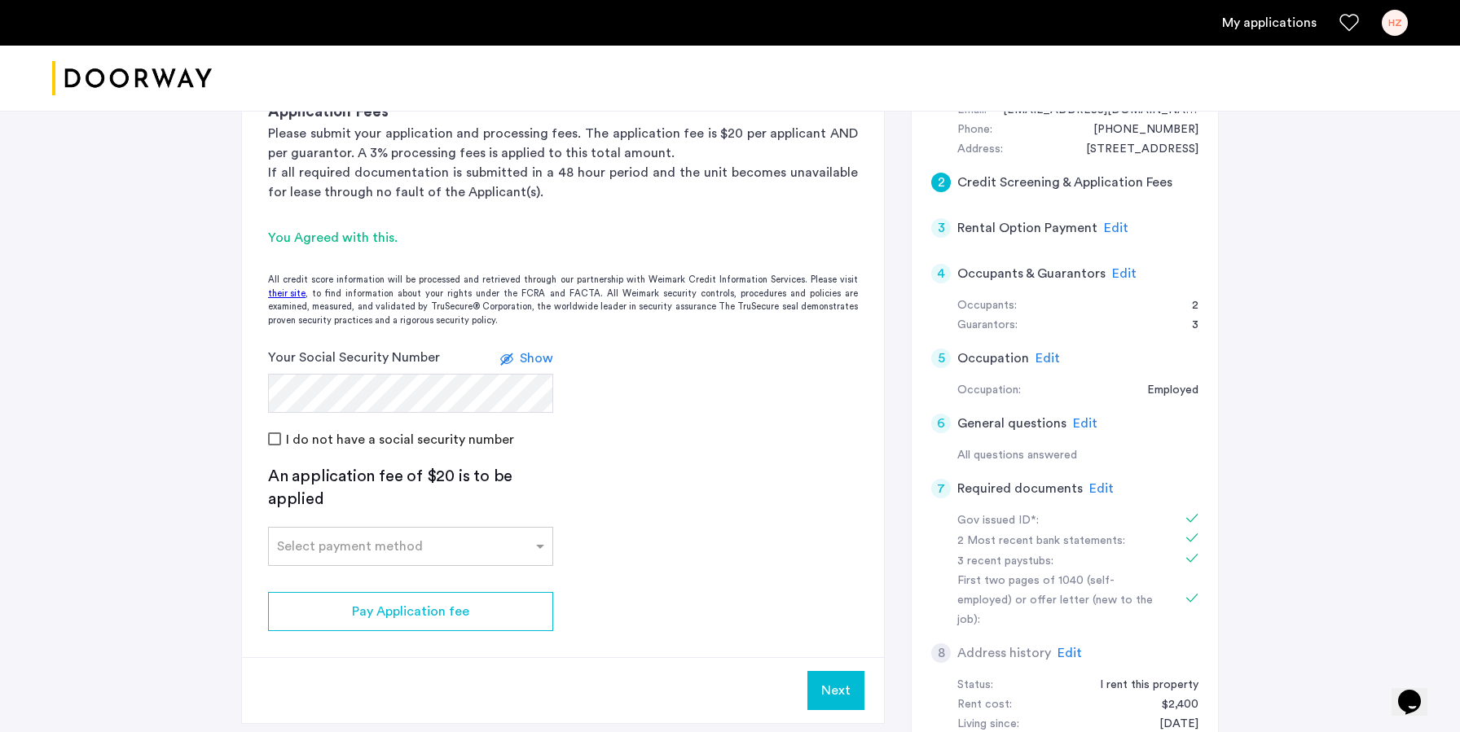
scroll to position [401, 0]
click at [473, 528] on div "Select payment method" at bounding box center [410, 547] width 285 height 39
click at [459, 567] on div "Credit Card" at bounding box center [410, 583] width 283 height 33
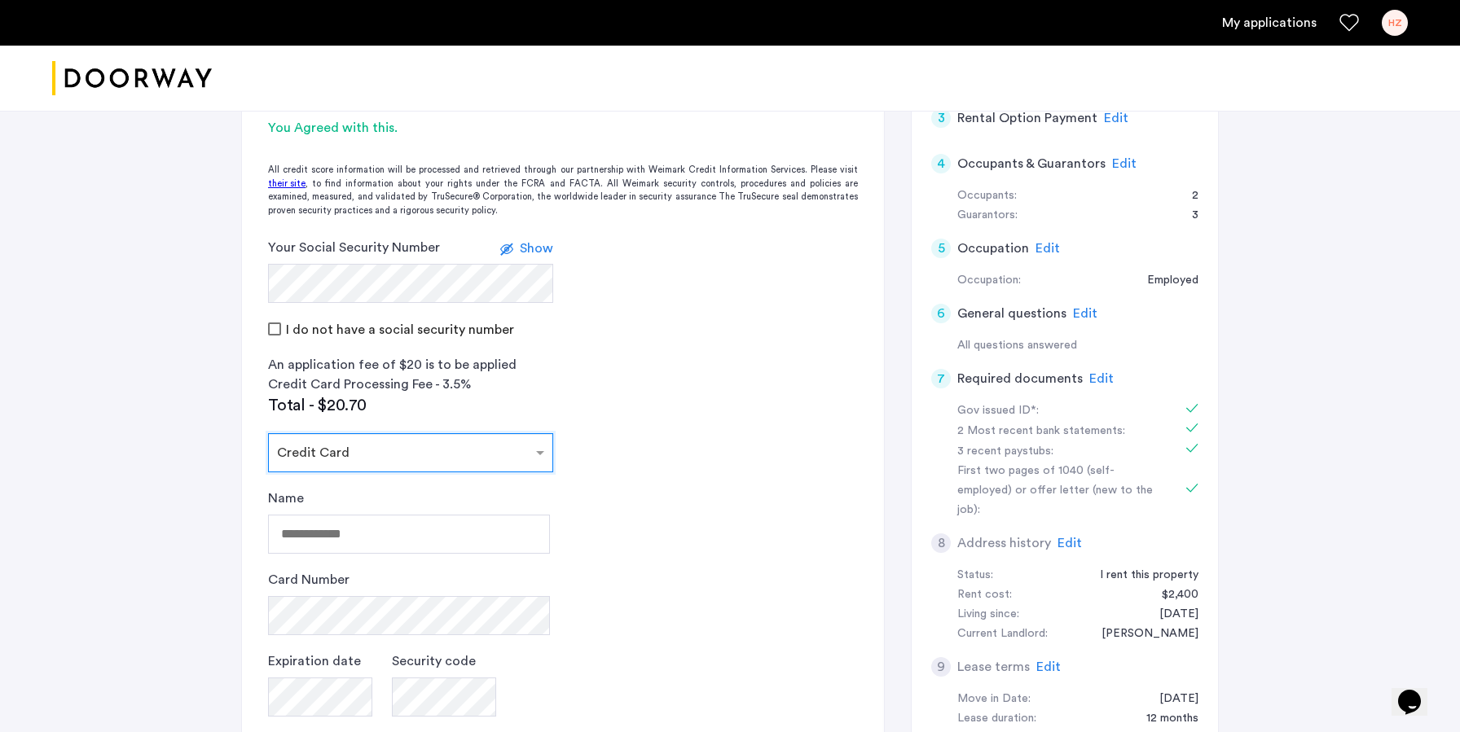
scroll to position [546, 0]
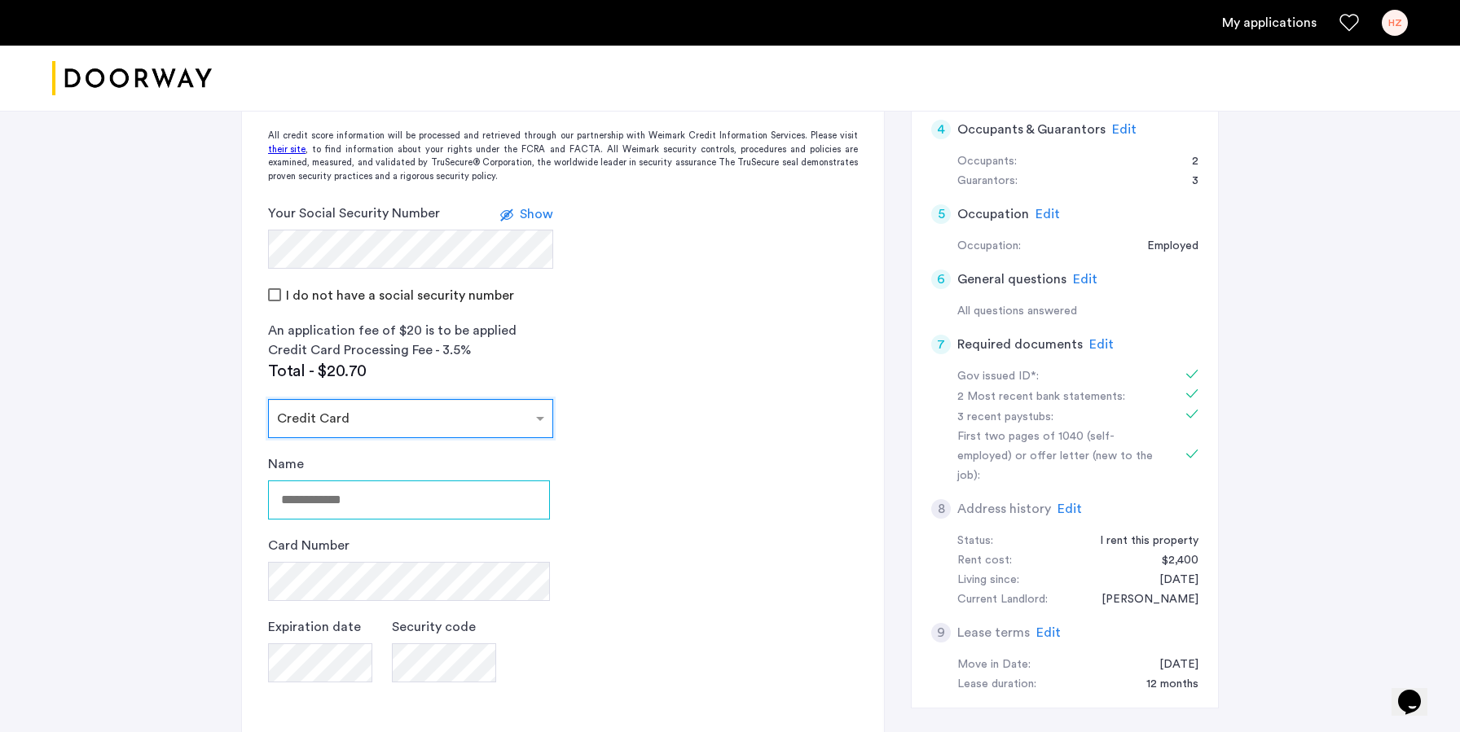
click at [437, 481] on input "Name" at bounding box center [409, 500] width 282 height 39
type input "**********"
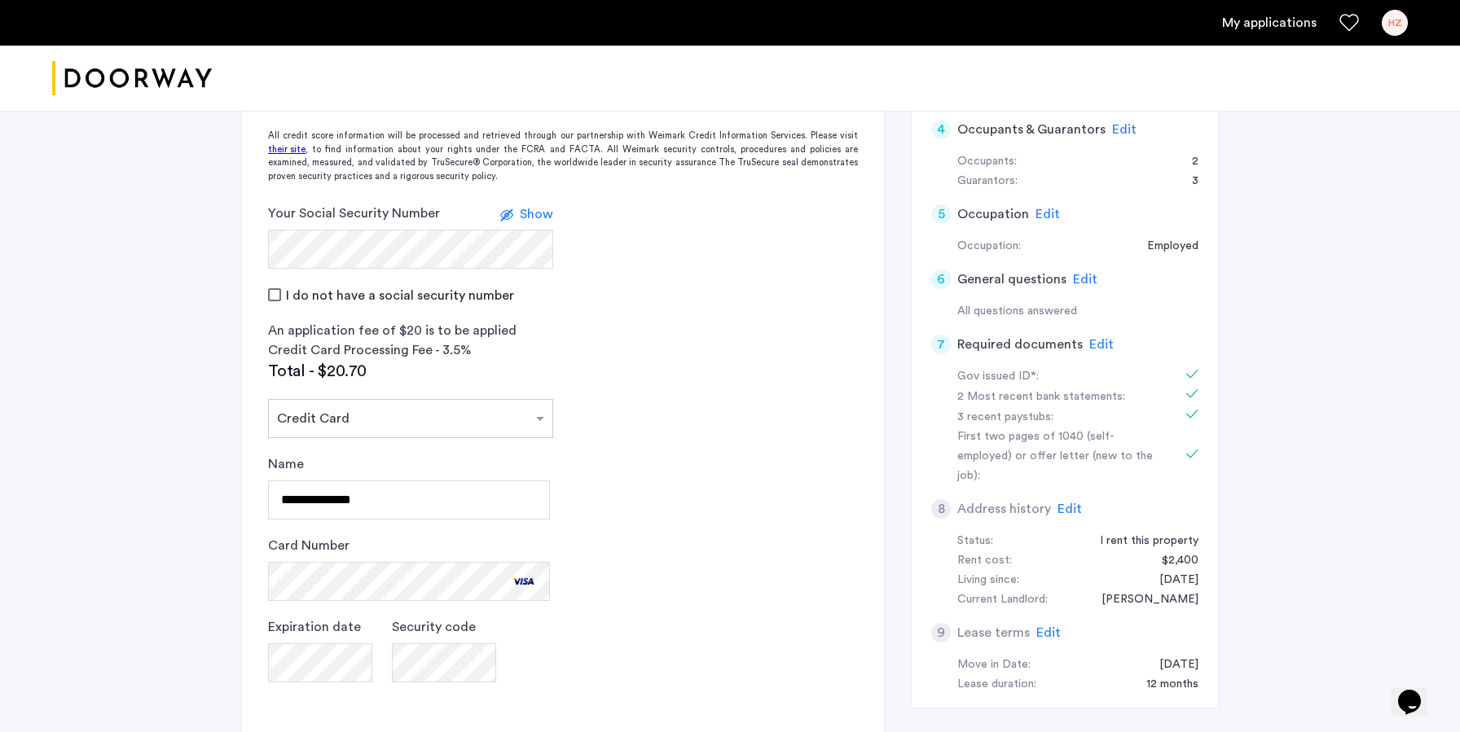
click at [643, 445] on app-credit-screening "2 Credit Screening & Application Fees Application Fees Please submit your appli…" at bounding box center [563, 376] width 642 height 994
click at [608, 588] on app-credit-screening "2 Credit Screening & Application Fees Application Fees Please submit your appli…" at bounding box center [563, 376] width 642 height 994
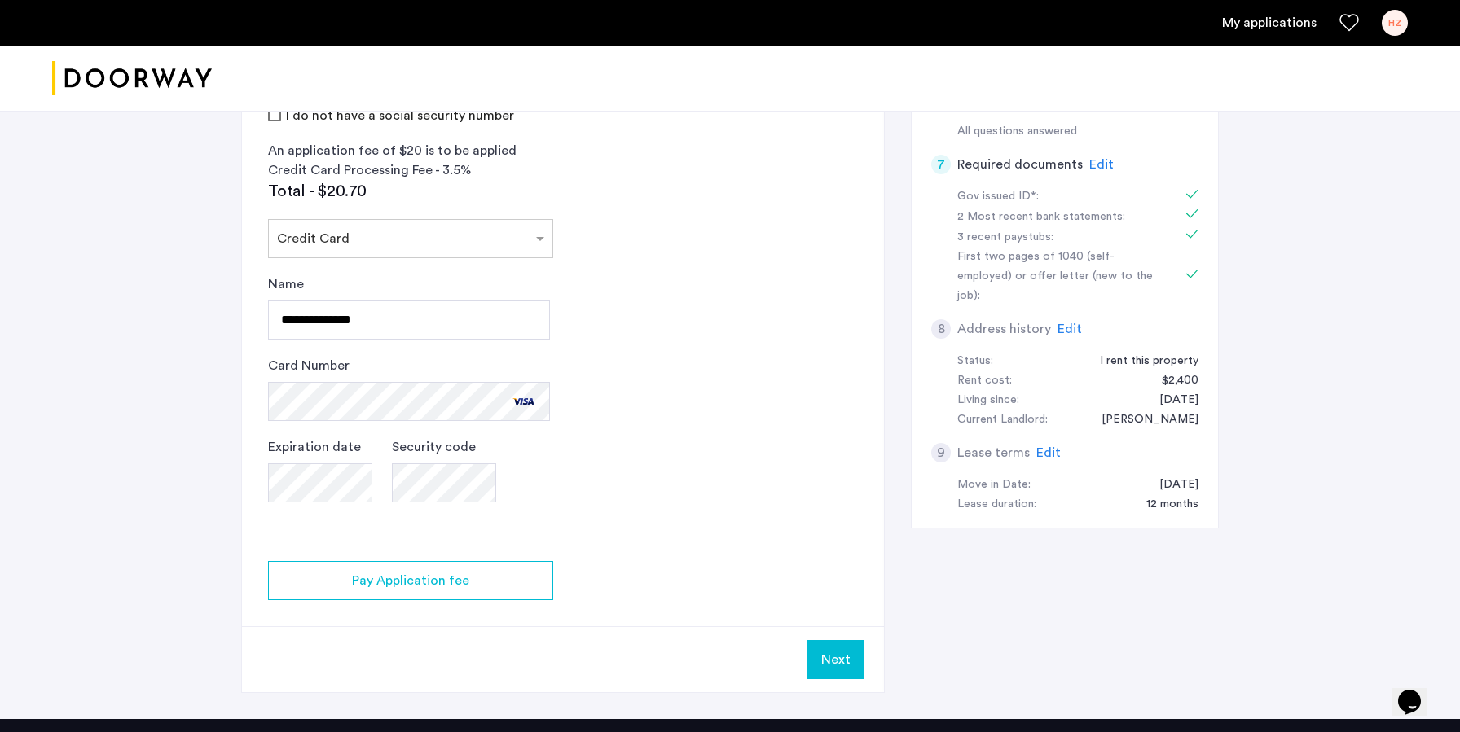
scroll to position [894, 0]
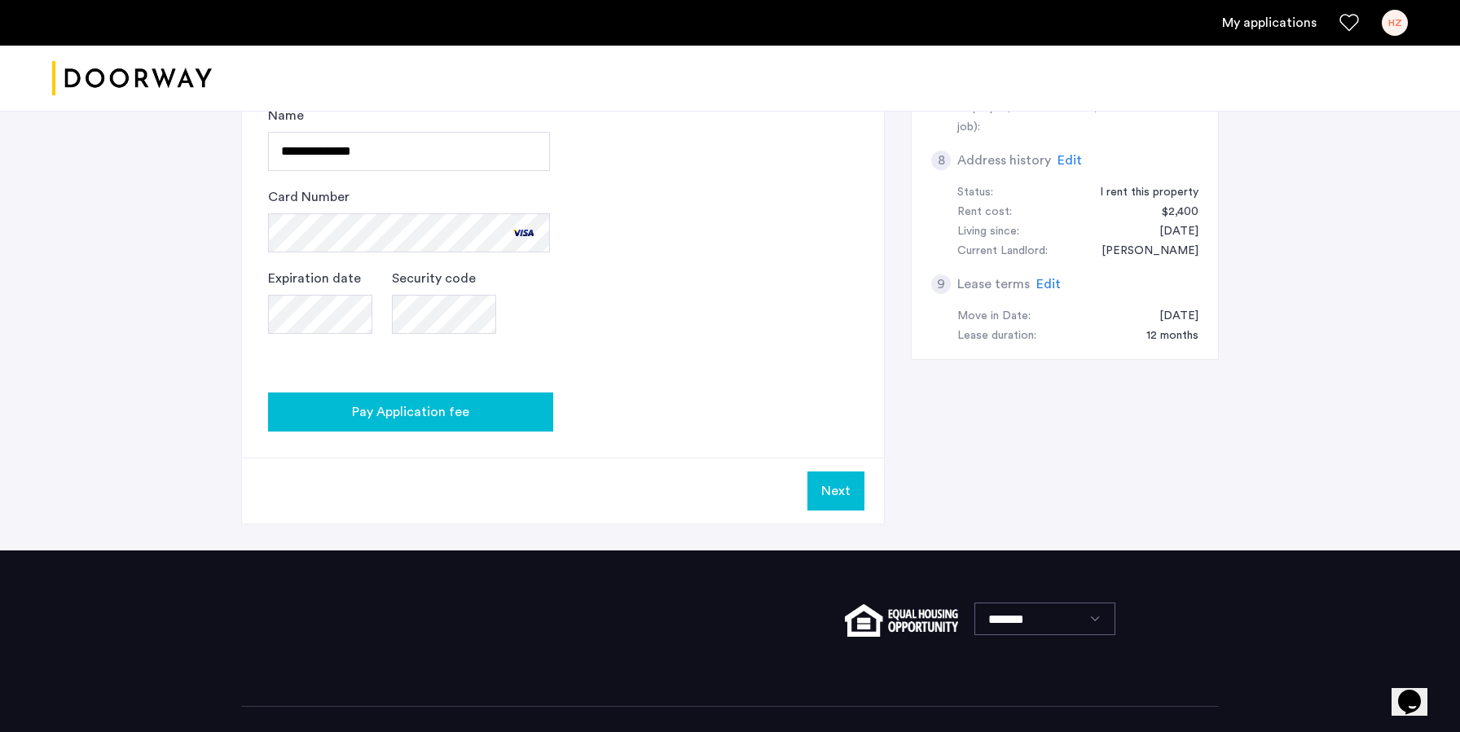
click at [434, 402] on span "Pay Application fee" at bounding box center [410, 412] width 117 height 20
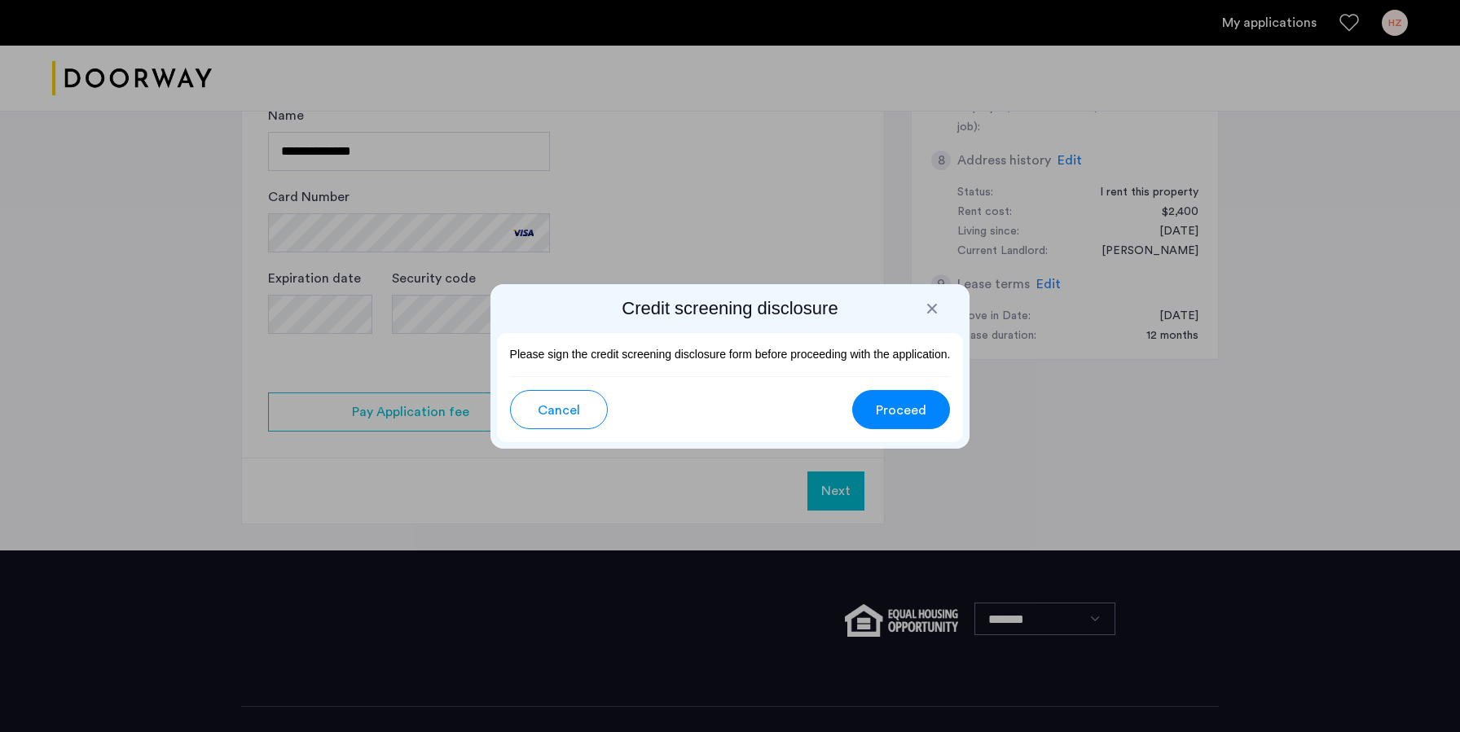
click at [916, 414] on span "Proceed" at bounding box center [901, 411] width 51 height 20
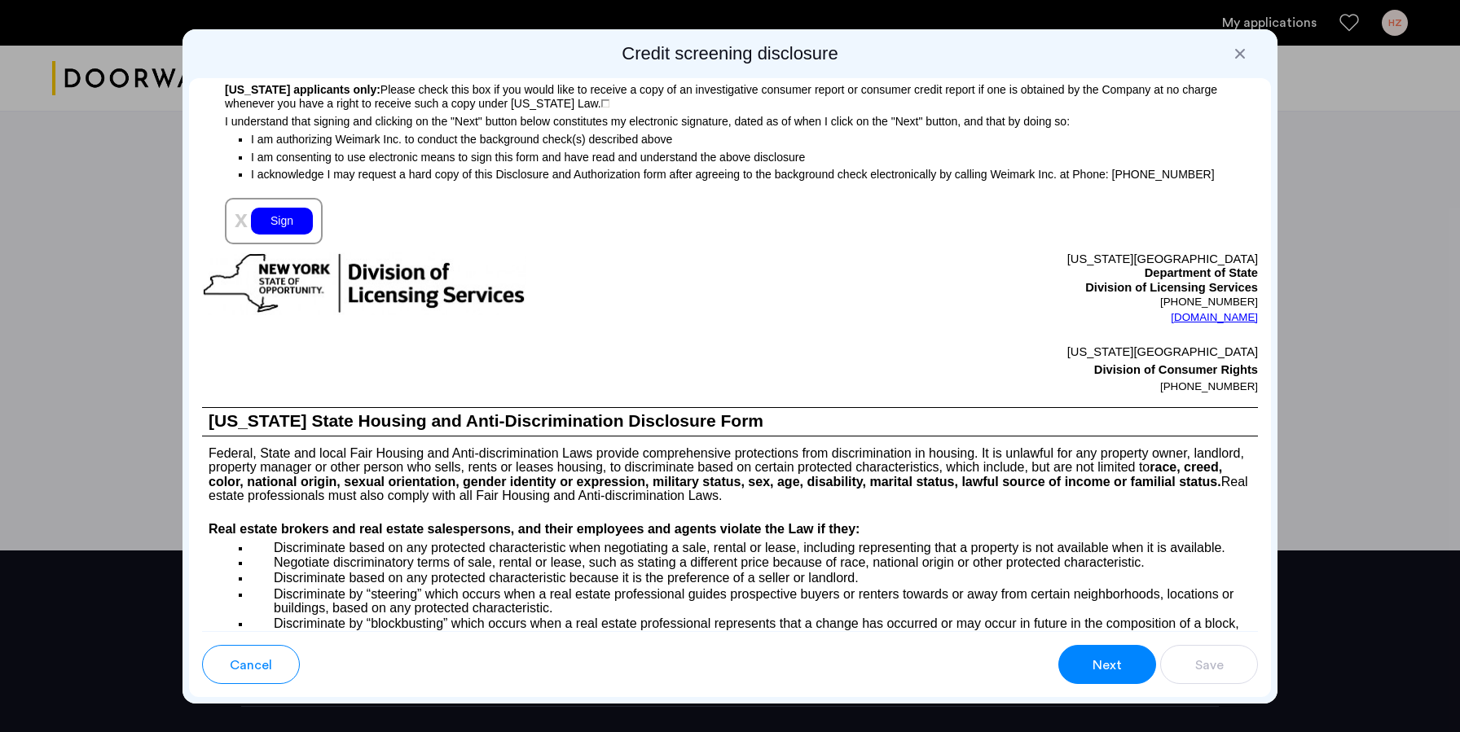
scroll to position [1599, 0]
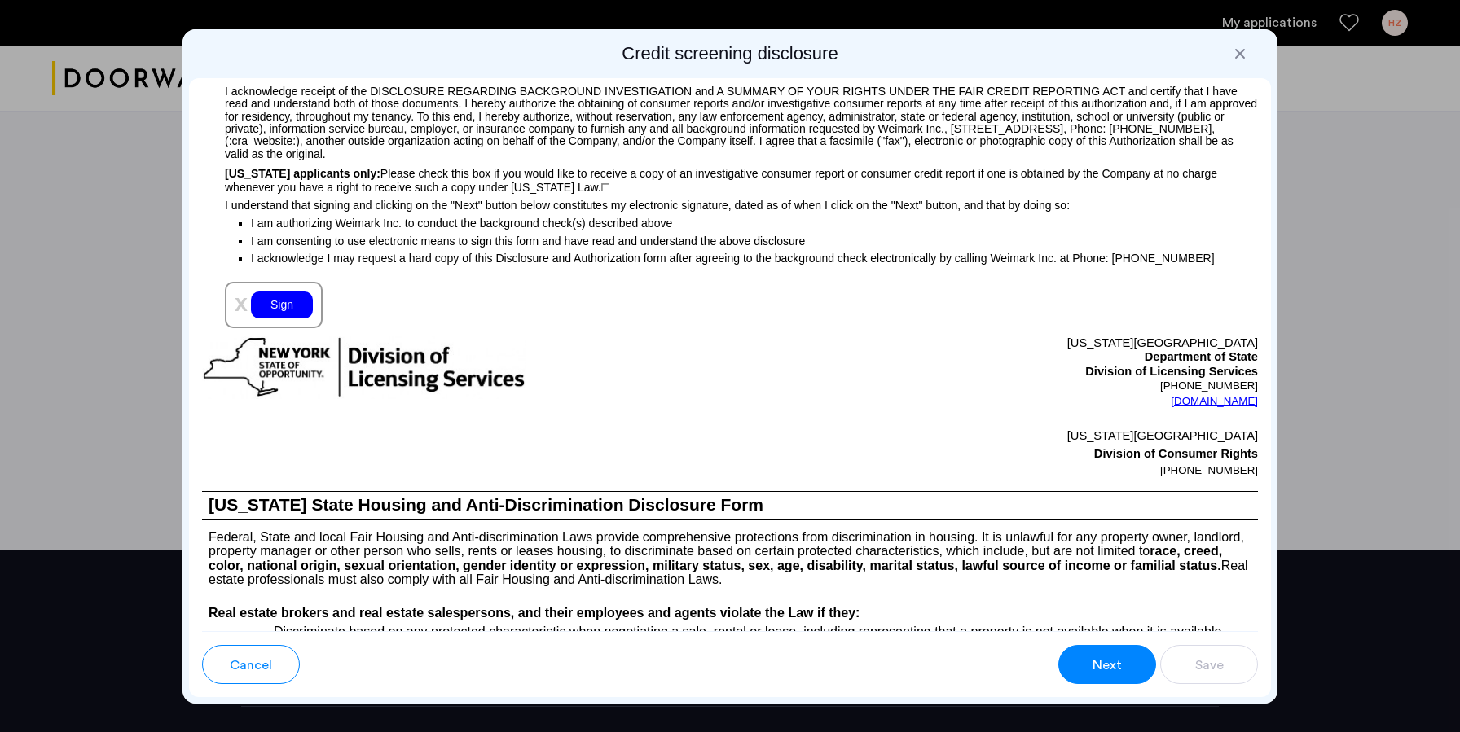
click at [288, 319] on div "Sign" at bounding box center [282, 305] width 62 height 27
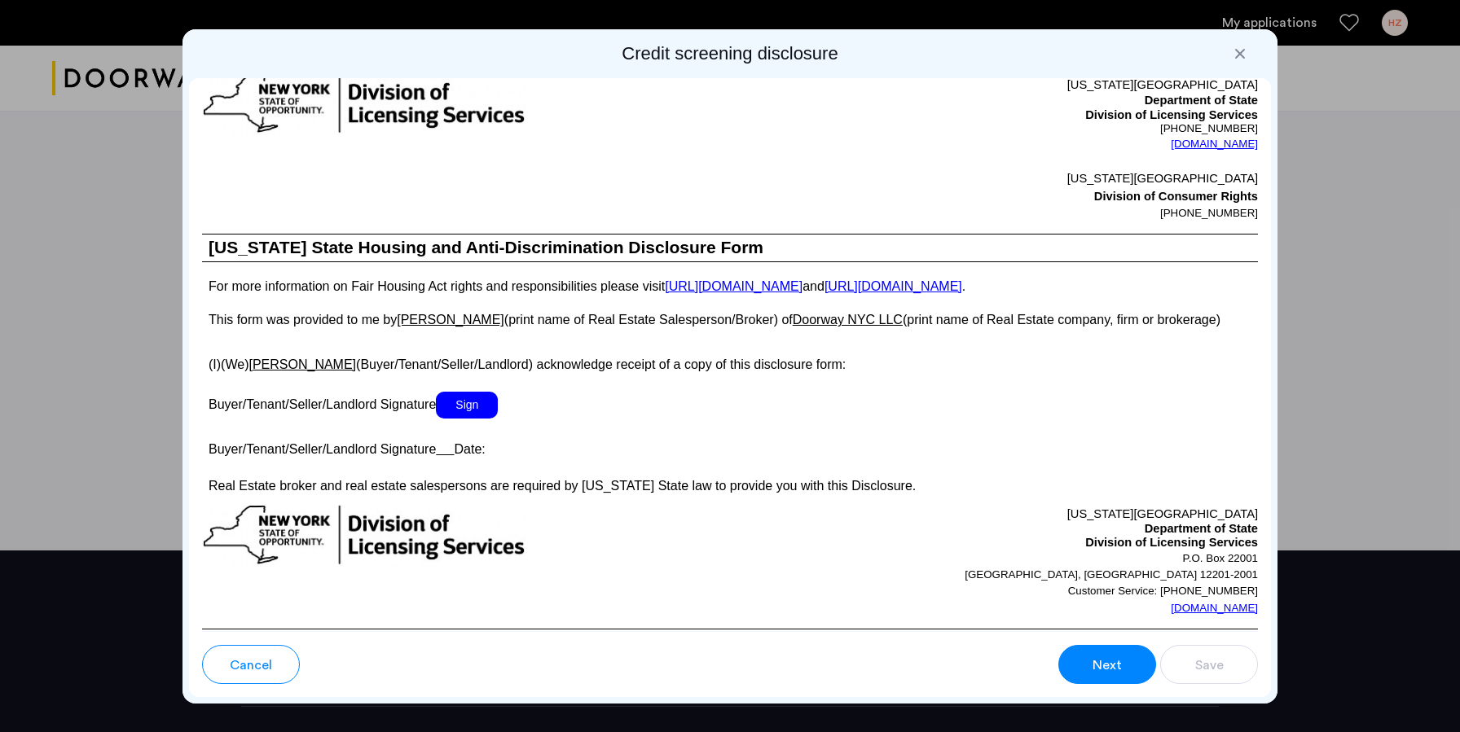
scroll to position [2636, 0]
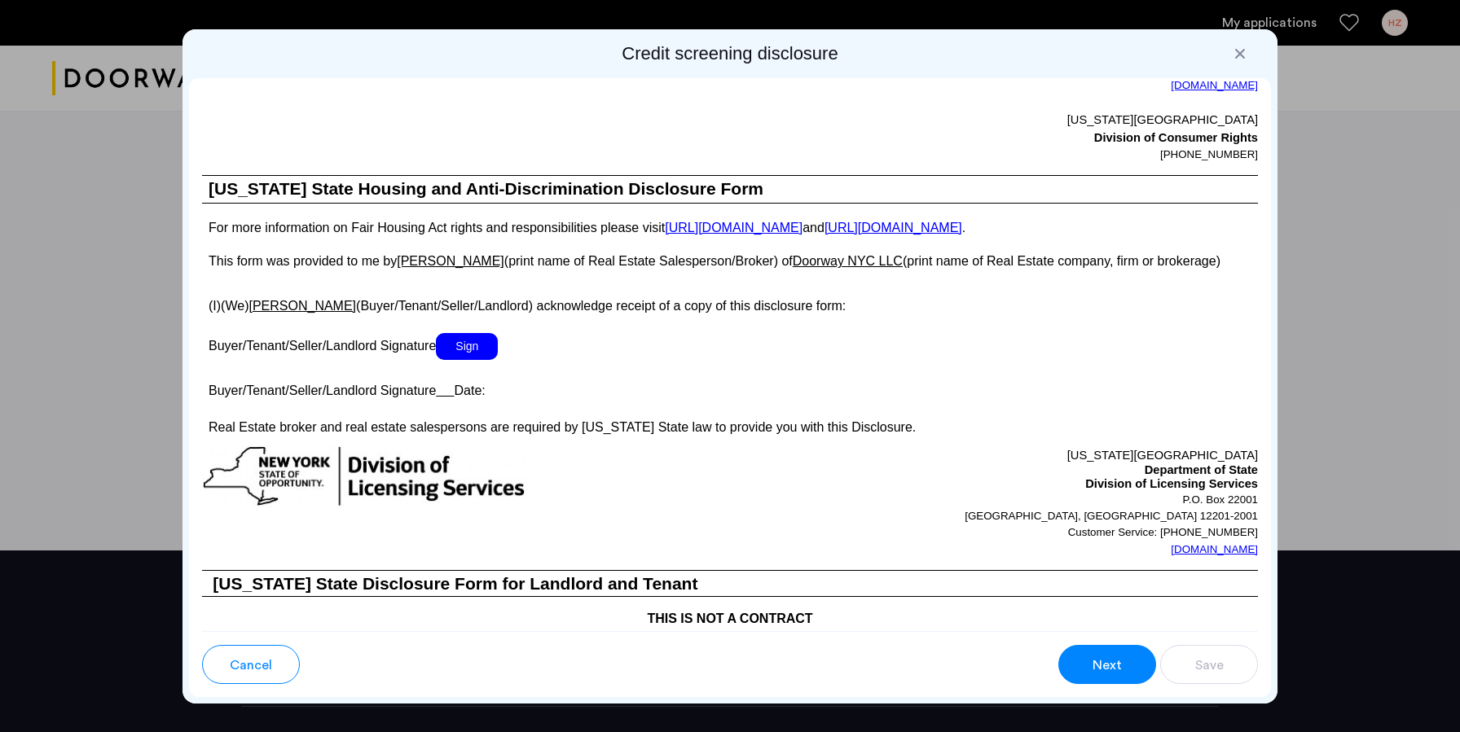
click at [475, 360] on span "Sign" at bounding box center [467, 346] width 62 height 27
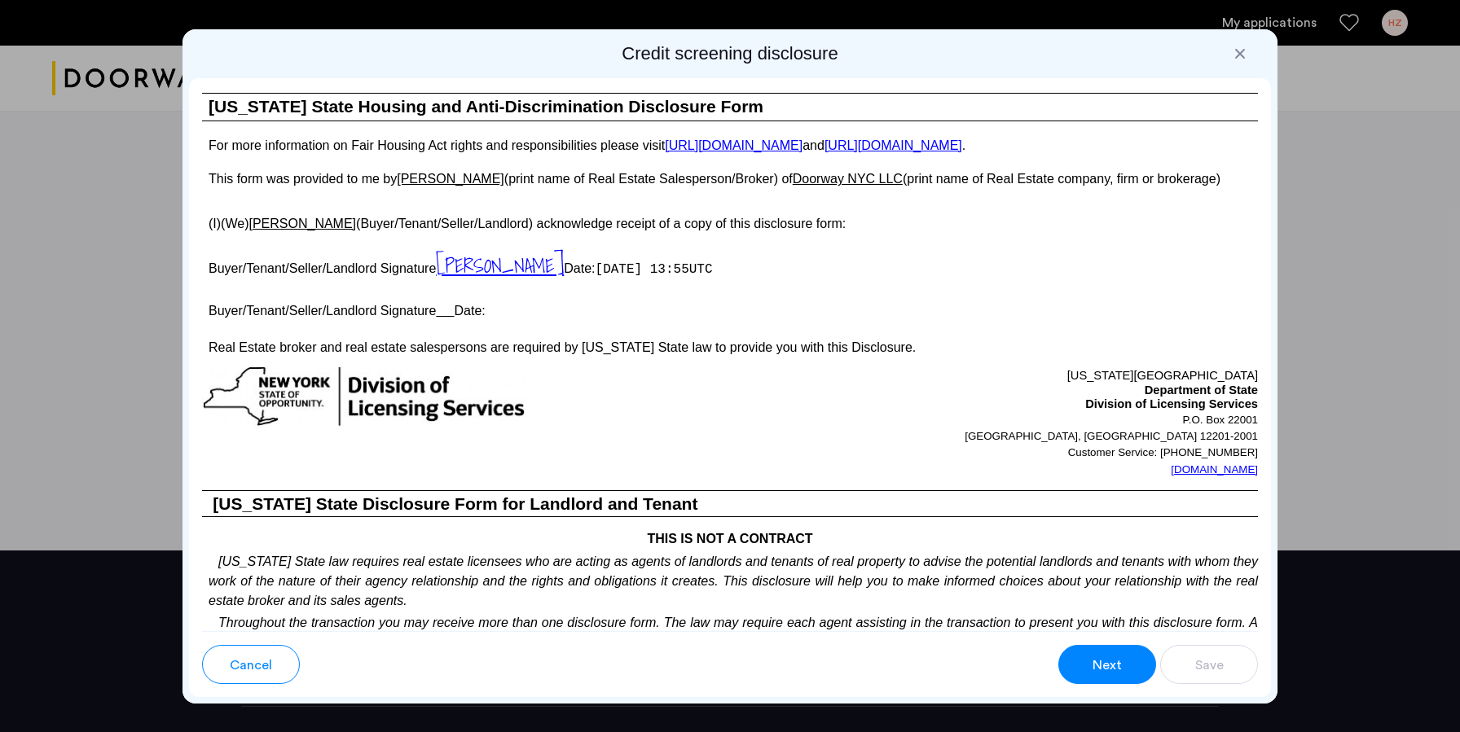
scroll to position [2755, 0]
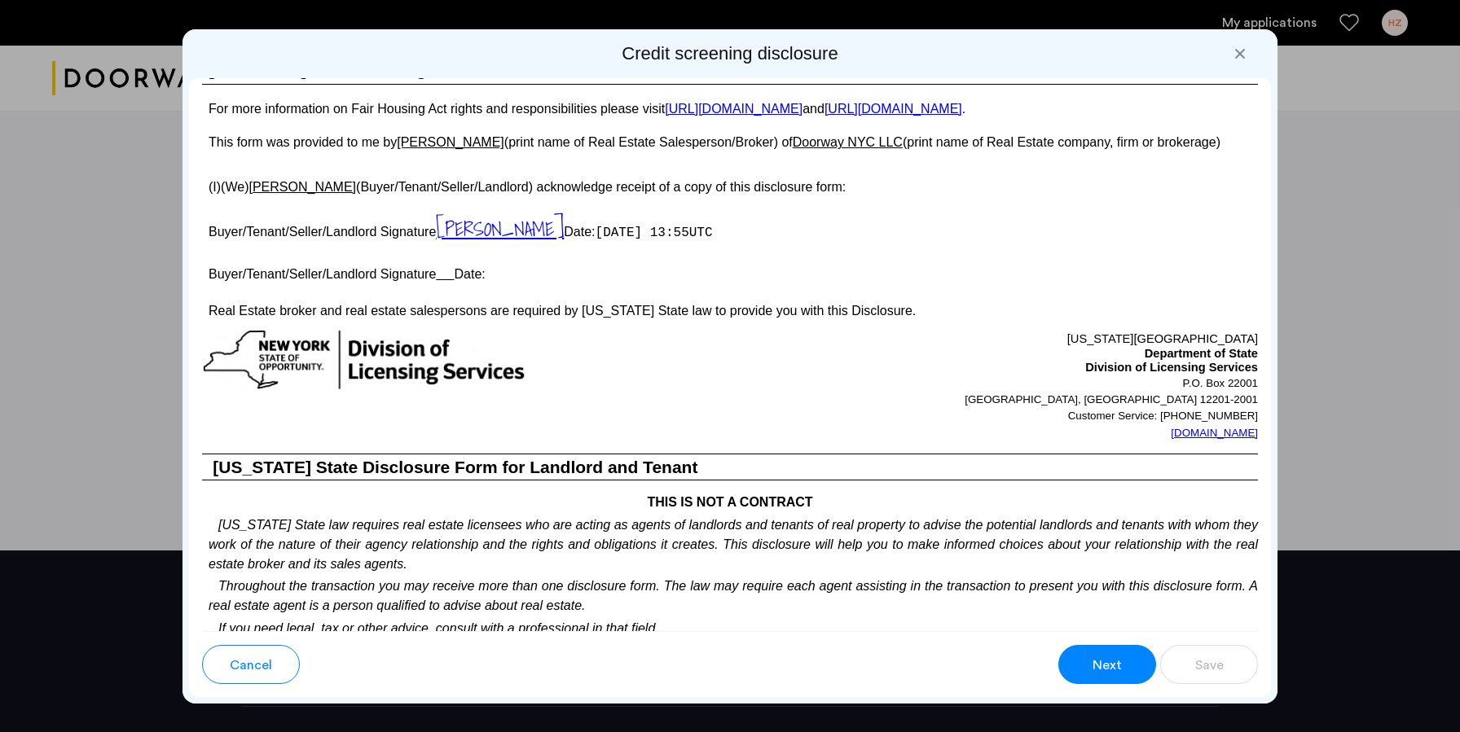
click at [453, 281] on u at bounding box center [445, 274] width 18 height 14
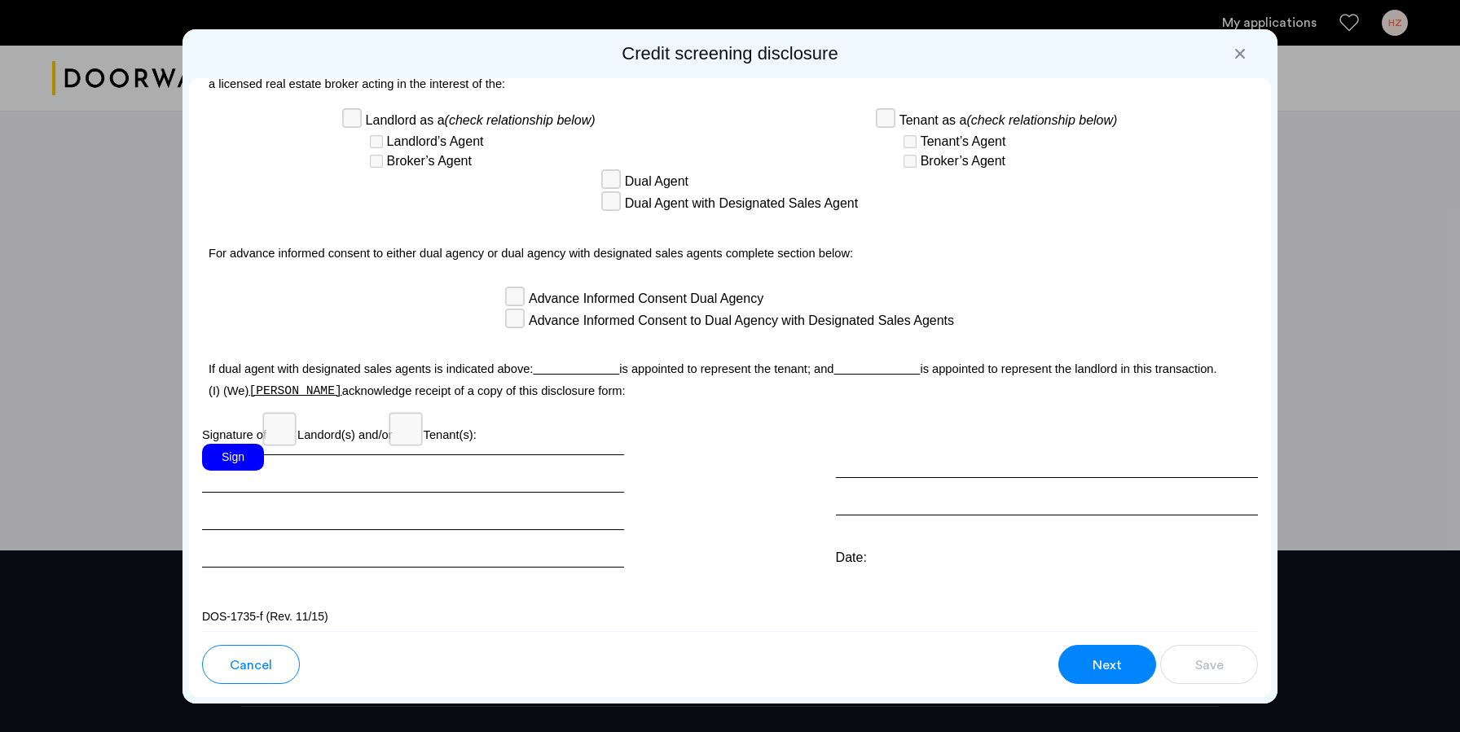
scroll to position [4239, 0]
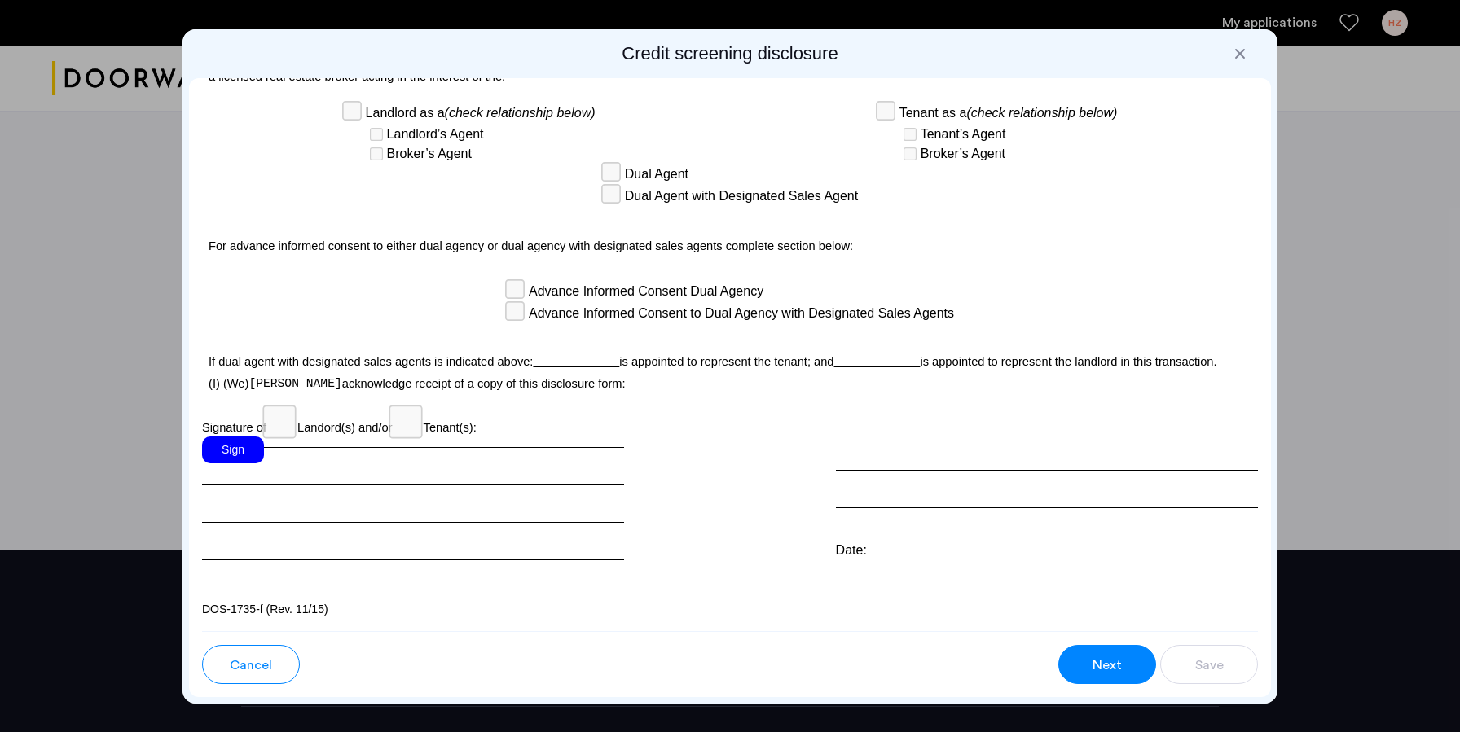
click at [238, 459] on div "Sign" at bounding box center [233, 450] width 62 height 27
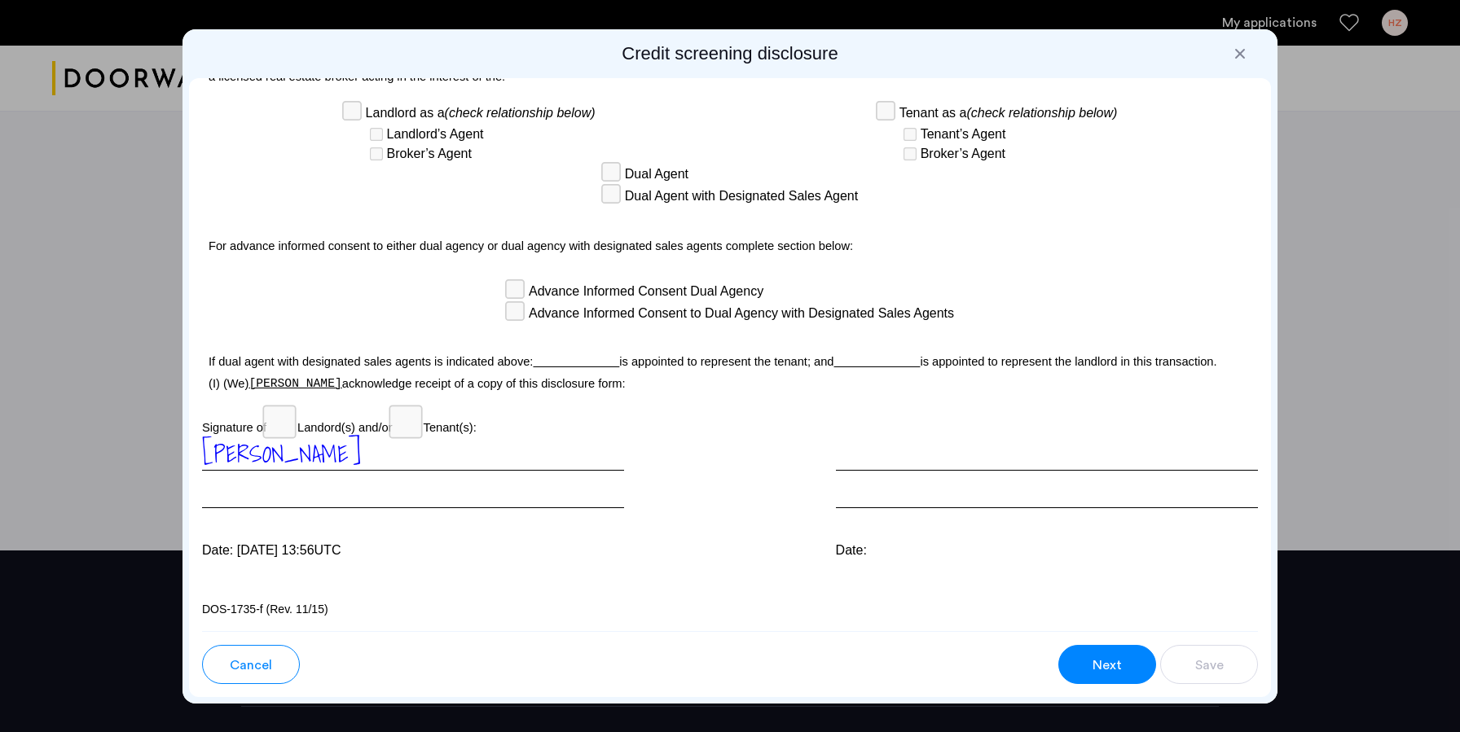
click at [1104, 664] on span "Next" at bounding box center [1106, 666] width 29 height 20
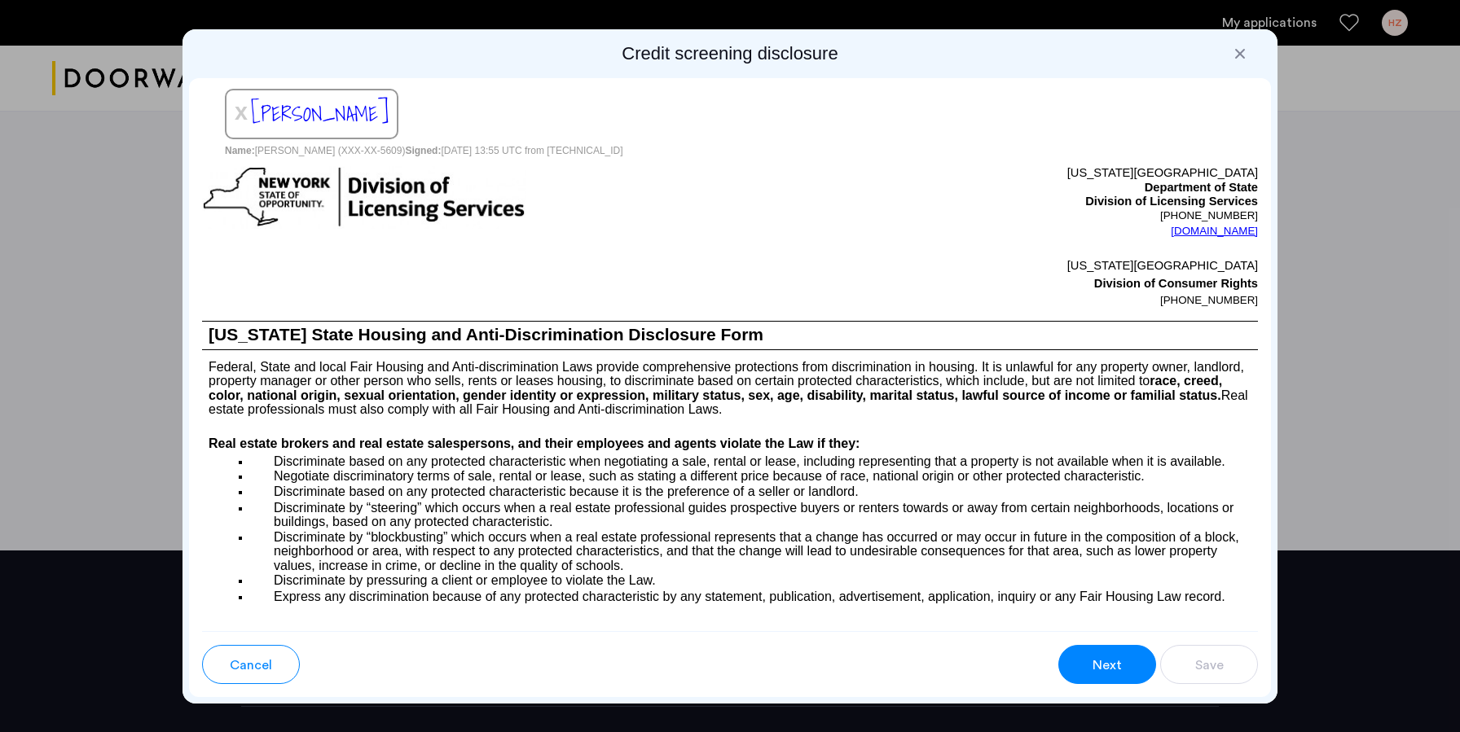
scroll to position [1060, 0]
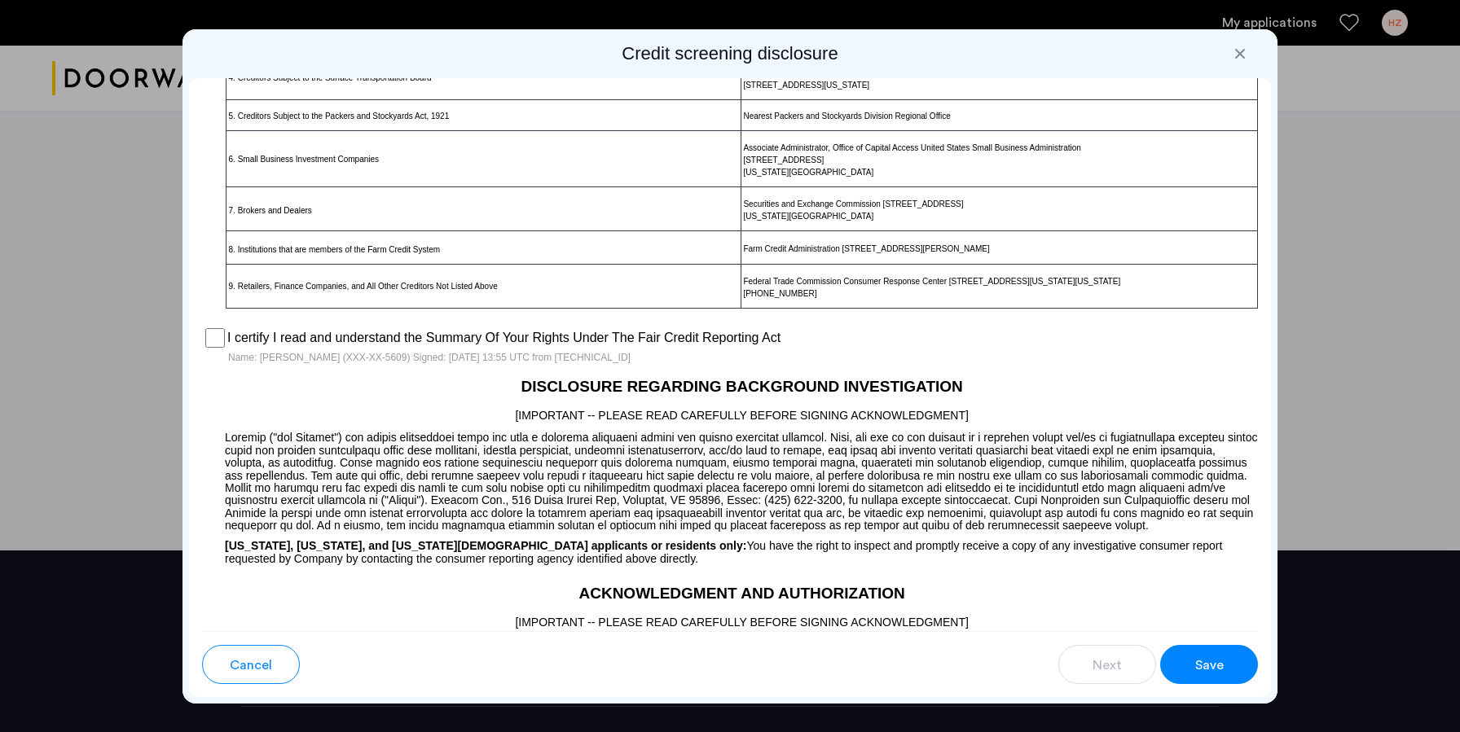
click at [1224, 661] on div "Save" at bounding box center [1208, 666] width 31 height 20
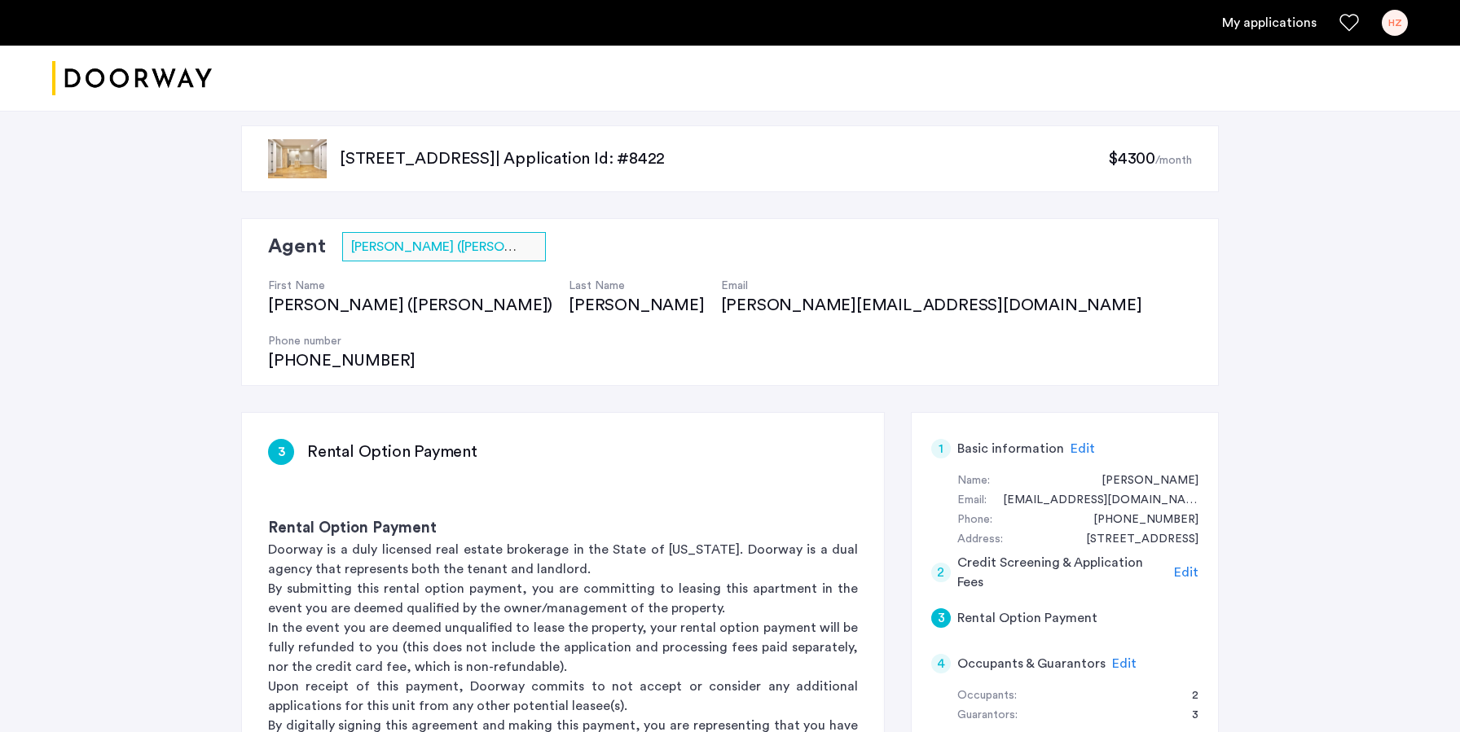
scroll to position [0, 0]
